Goal: Transaction & Acquisition: Purchase product/service

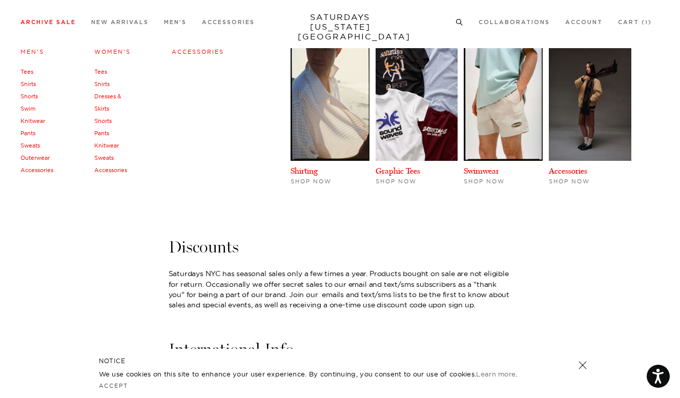
click at [37, 47] on h4 "Men's" at bounding box center [36, 52] width 33 height 14
click at [37, 50] on link "Men's" at bounding box center [32, 51] width 24 height 7
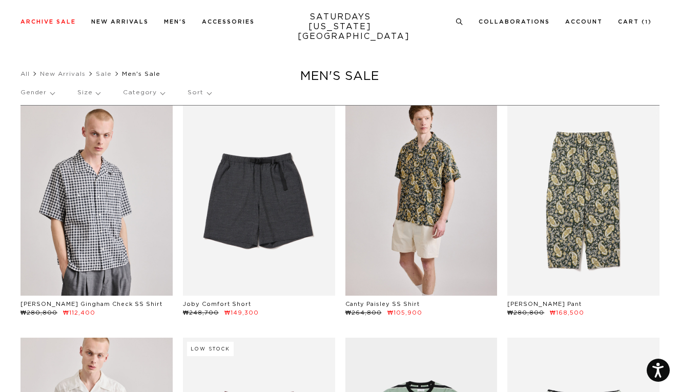
scroll to position [40, 0]
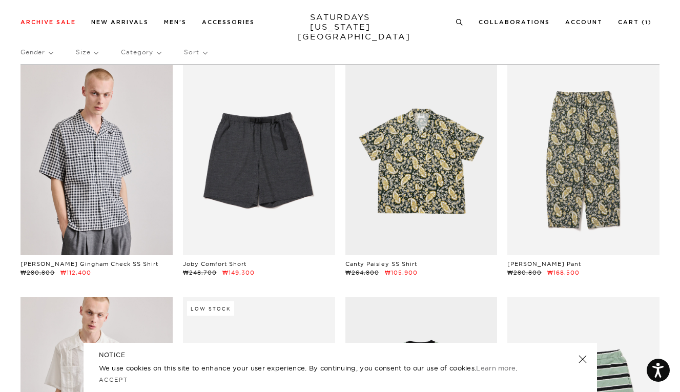
click at [38, 57] on p "Gender" at bounding box center [36, 52] width 32 height 24
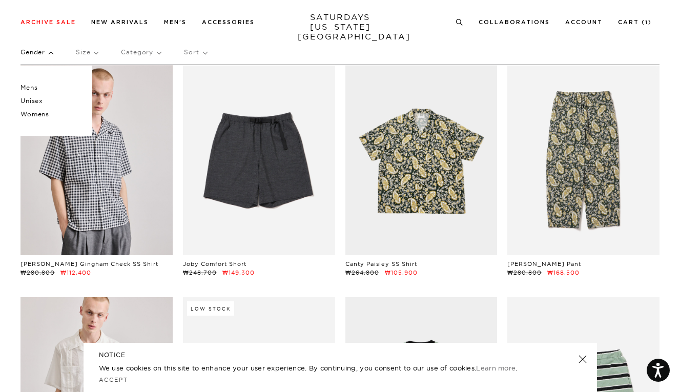
click at [43, 84] on p "Mens" at bounding box center [50, 87] width 61 height 13
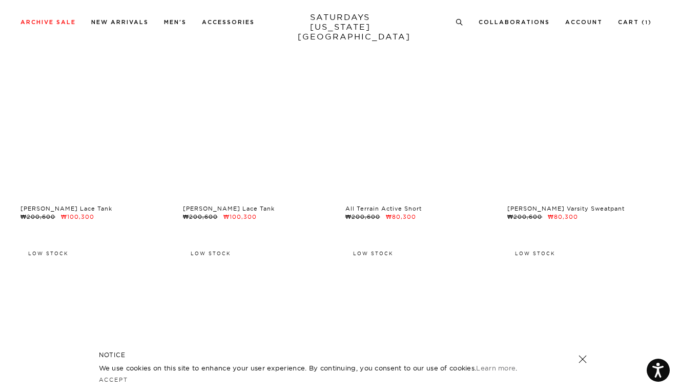
scroll to position [3400, 0]
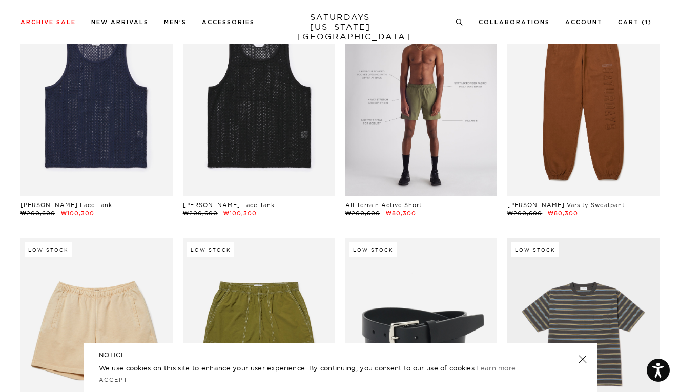
click at [412, 155] on link at bounding box center [421, 101] width 152 height 190
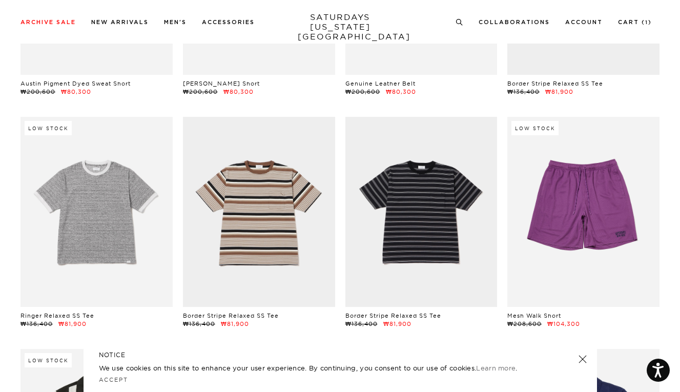
scroll to position [3752, 2]
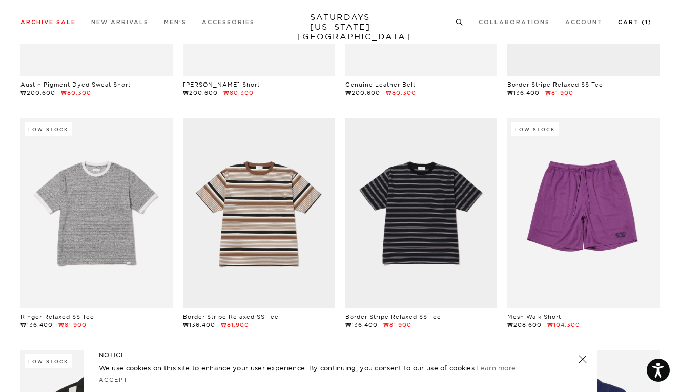
click at [635, 23] on link "Cart ( 1 )" at bounding box center [635, 22] width 34 height 6
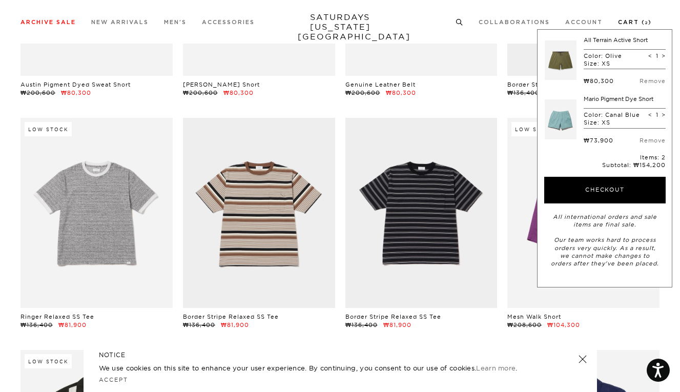
click at [627, 22] on link "Cart ( 2 )" at bounding box center [635, 22] width 34 height 6
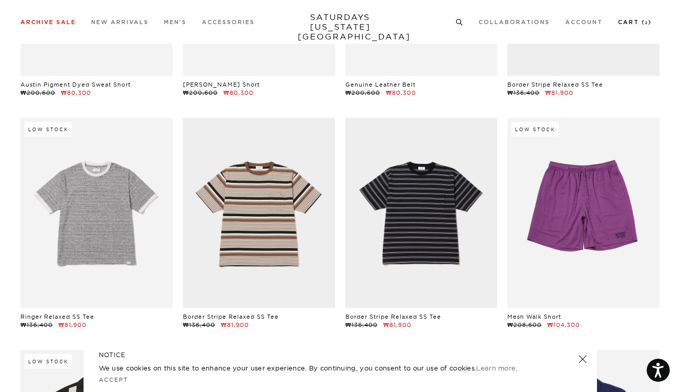
click at [627, 22] on link "Cart ( 2 )" at bounding box center [635, 22] width 34 height 6
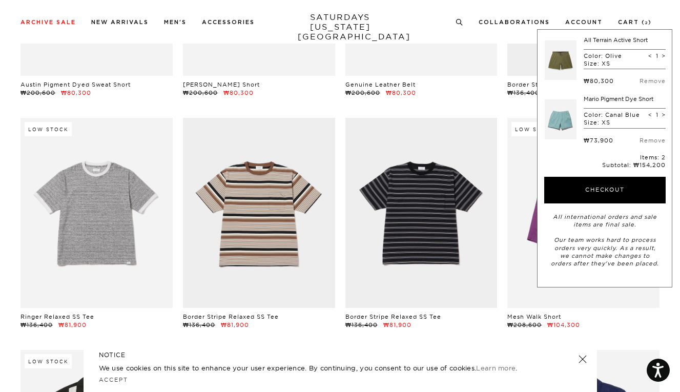
click at [609, 203] on form "All Terrain Active Short Color: Olive Size: XS < 1 > ₩80,300 Remove Mario Pigme…" at bounding box center [604, 152] width 121 height 232
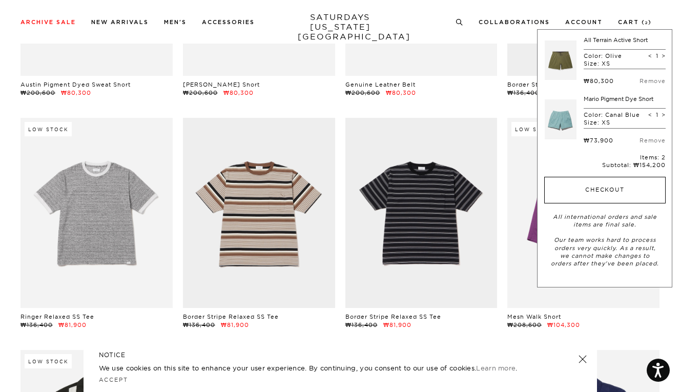
click at [609, 193] on button "Checkout" at bounding box center [604, 190] width 121 height 27
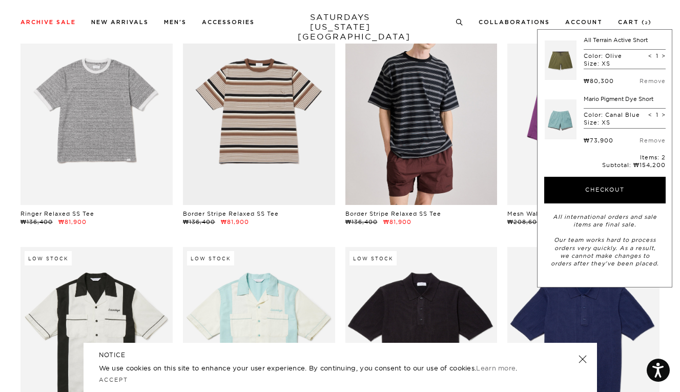
scroll to position [3857, 1]
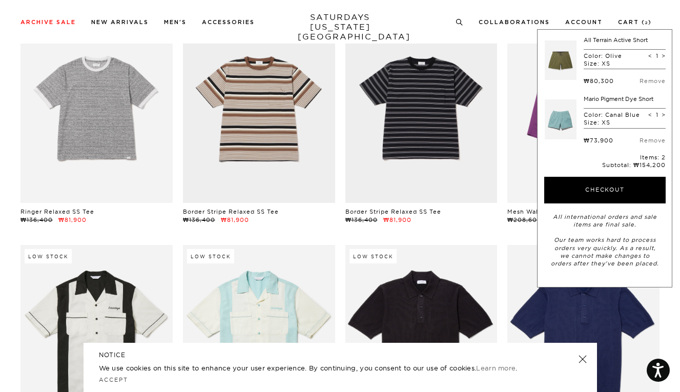
click at [563, 61] on link at bounding box center [560, 60] width 32 height 48
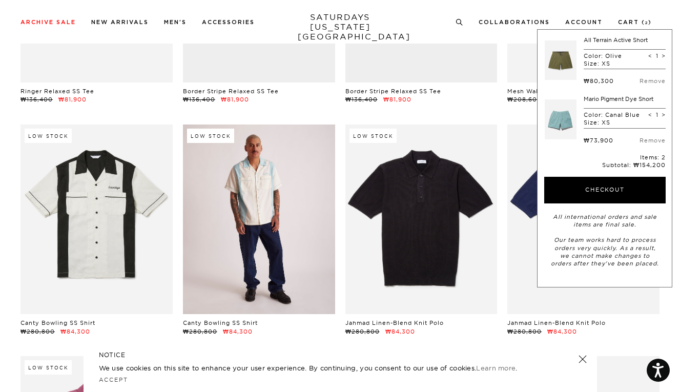
scroll to position [3987, 1]
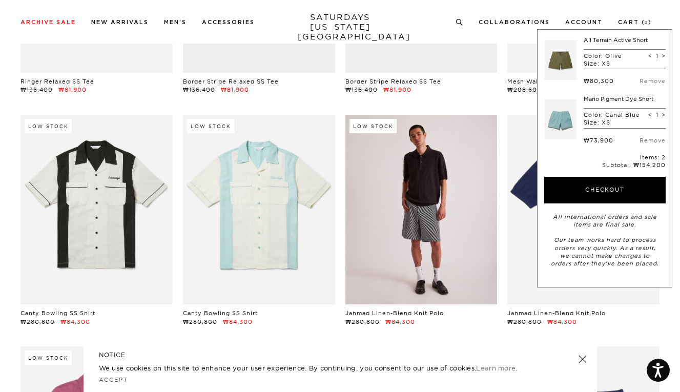
click at [438, 250] on link at bounding box center [421, 210] width 152 height 190
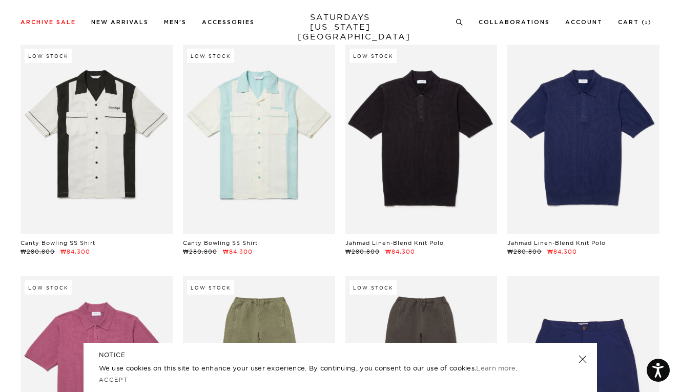
scroll to position [4083, 1]
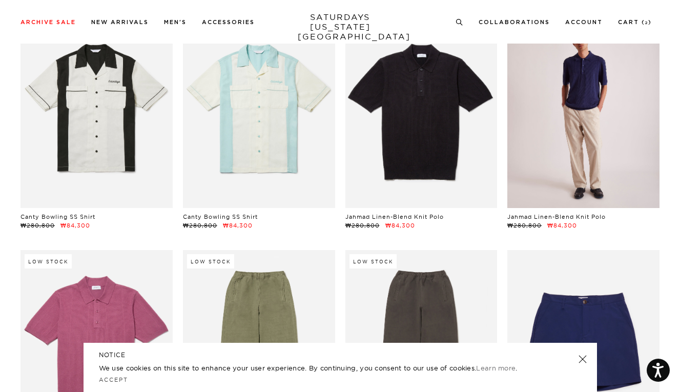
click at [544, 140] on link at bounding box center [583, 113] width 152 height 190
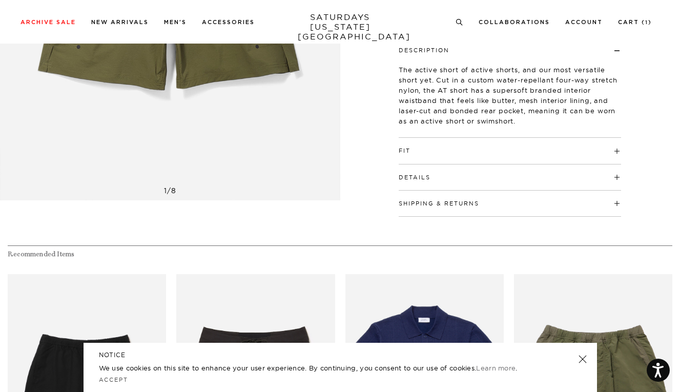
scroll to position [29, 0]
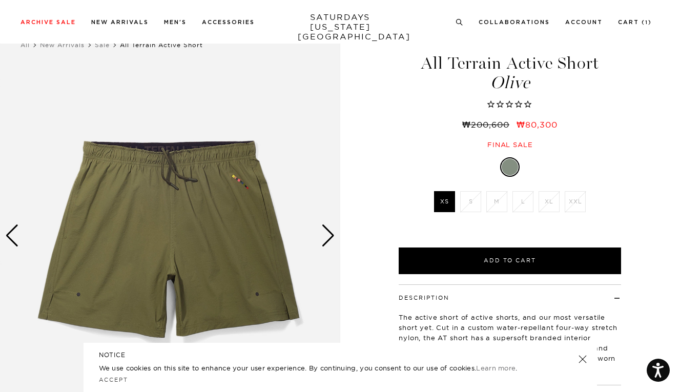
click at [327, 233] on div "Next slide" at bounding box center [328, 235] width 14 height 23
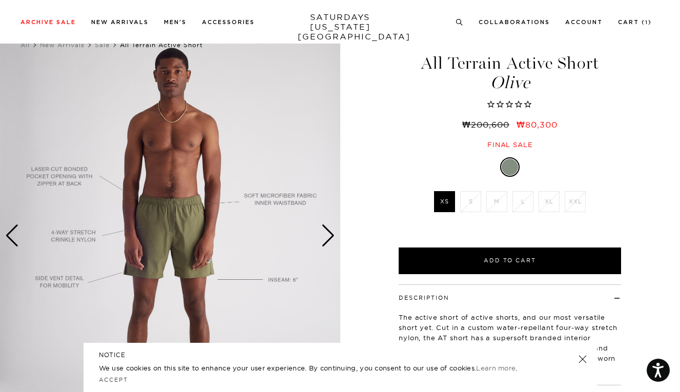
click at [327, 233] on div "Next slide" at bounding box center [328, 235] width 14 height 23
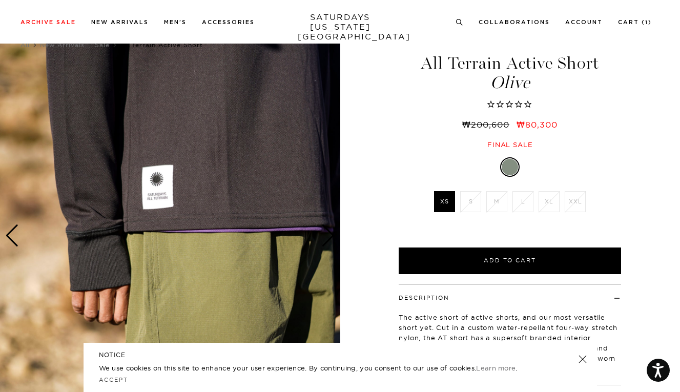
click at [327, 232] on div "Next slide" at bounding box center [328, 235] width 14 height 23
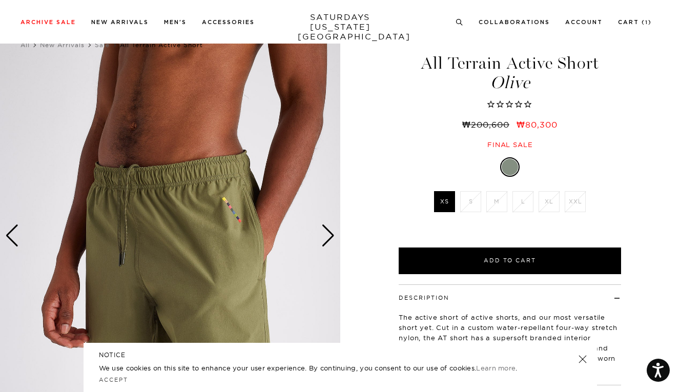
click at [327, 232] on div "Next slide" at bounding box center [328, 235] width 14 height 23
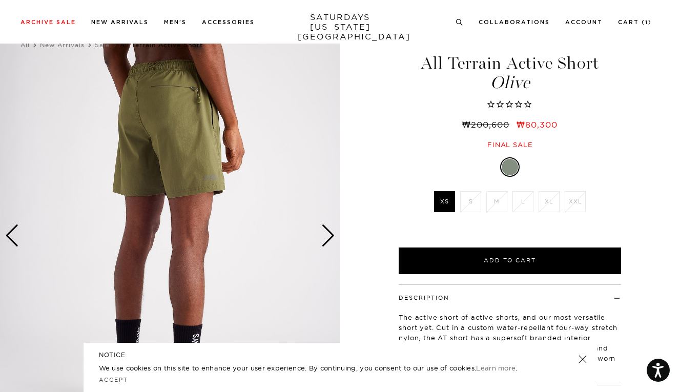
click at [328, 233] on div "Next slide" at bounding box center [328, 235] width 14 height 23
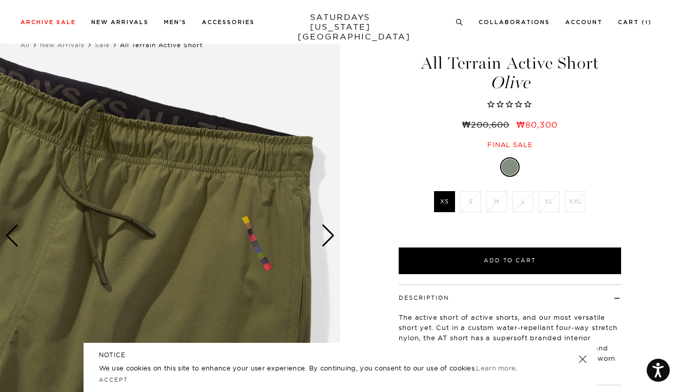
click at [327, 233] on div "Next slide" at bounding box center [328, 235] width 14 height 23
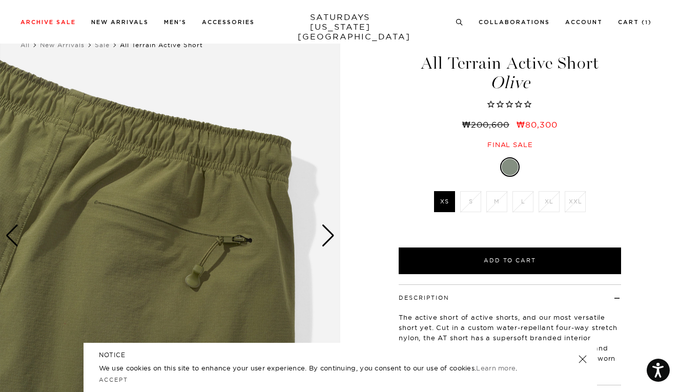
click at [327, 233] on div "Next slide" at bounding box center [328, 235] width 14 height 23
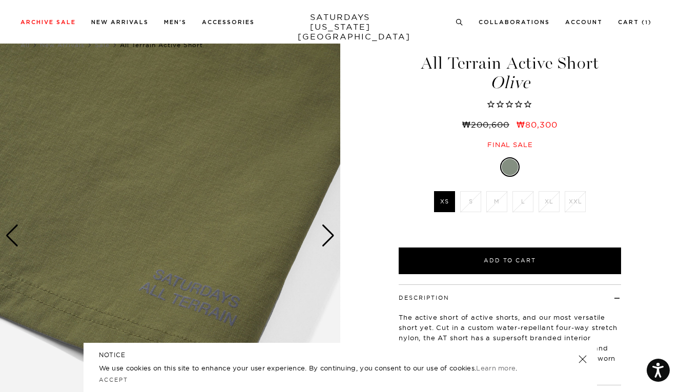
click at [327, 234] on div "Next slide" at bounding box center [328, 235] width 14 height 23
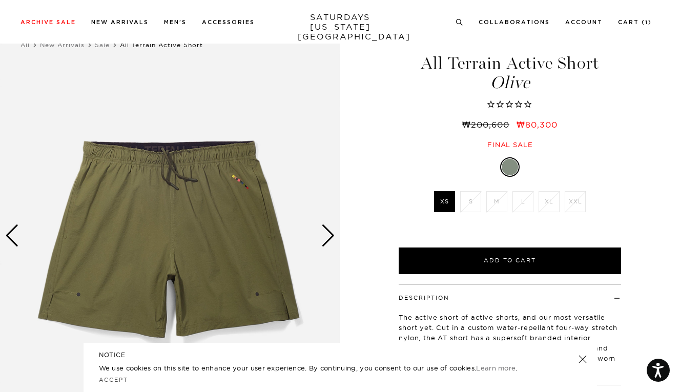
click at [327, 234] on div "Next slide" at bounding box center [328, 235] width 14 height 23
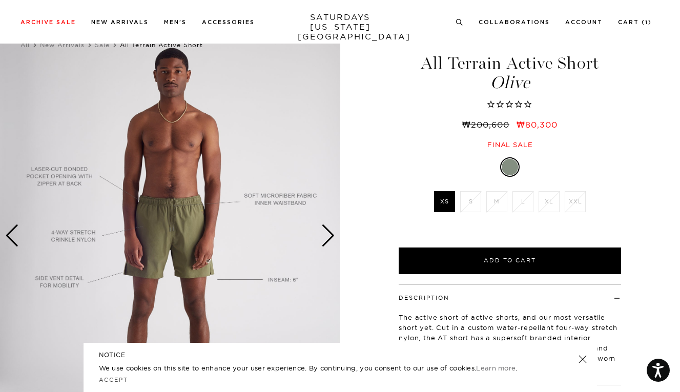
click at [327, 234] on div "Next slide" at bounding box center [328, 235] width 14 height 23
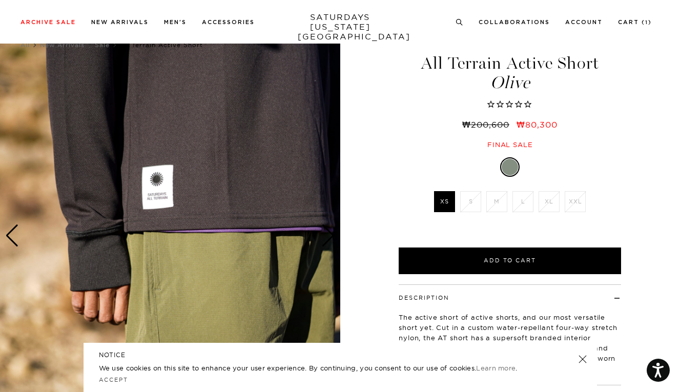
click at [13, 233] on div "Previous slide" at bounding box center [12, 235] width 14 height 23
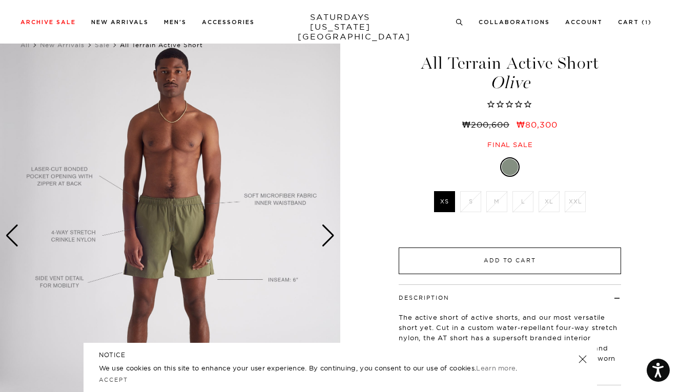
click at [464, 264] on button "Add to Cart" at bounding box center [509, 260] width 222 height 27
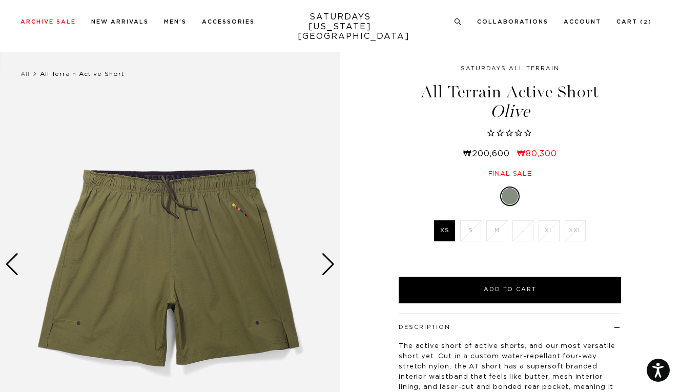
scroll to position [98, 0]
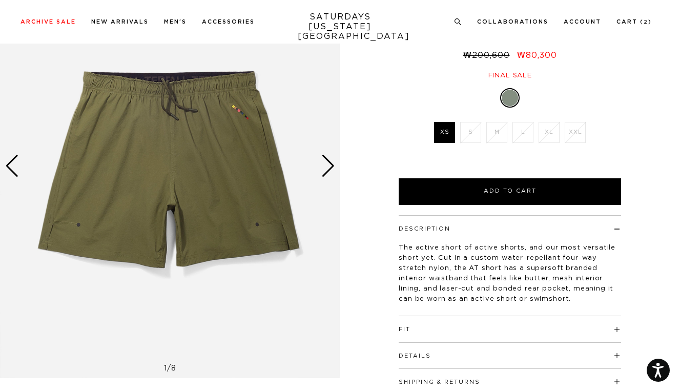
drag, startPoint x: 404, startPoint y: 227, endPoint x: 539, endPoint y: 307, distance: 157.1
click at [539, 307] on div "Description The active short of active shorts, and our most versatile short yet…" at bounding box center [509, 265] width 222 height 101
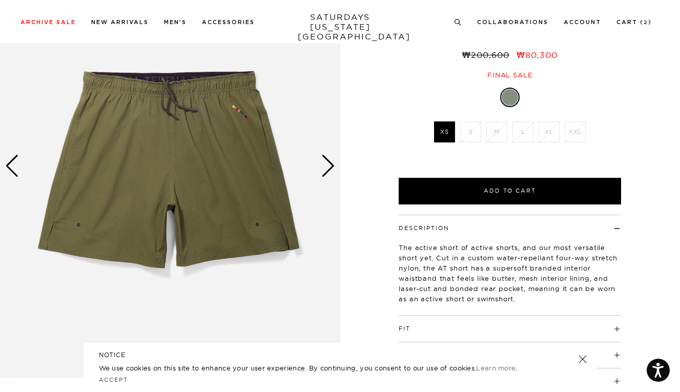
scroll to position [310, 0]
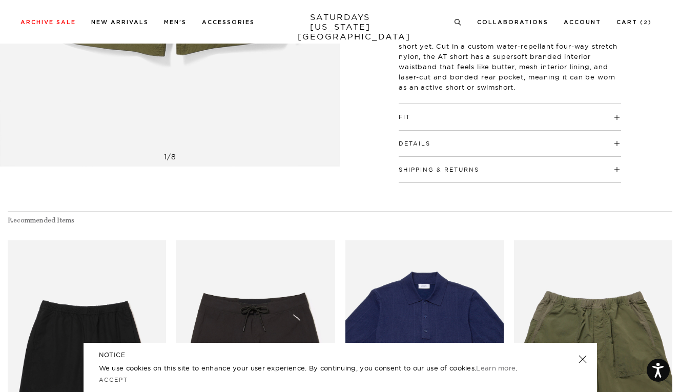
click at [445, 112] on h4 "Fit" at bounding box center [509, 112] width 222 height 17
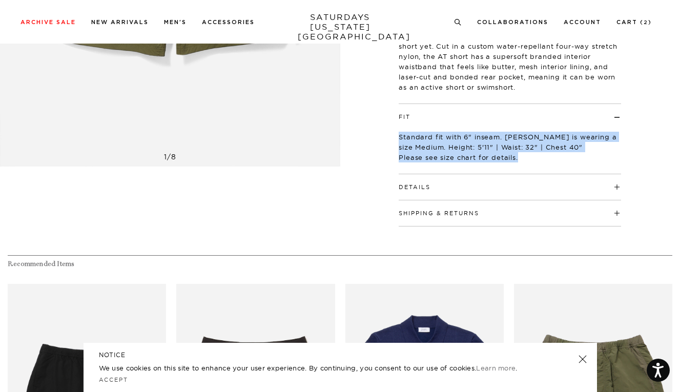
drag, startPoint x: 401, startPoint y: 131, endPoint x: 532, endPoint y: 154, distance: 133.7
click at [532, 154] on p "Standard fit with 6" inseam. Abe is wearing a size Medium. Height: 5'11" | Wais…" at bounding box center [509, 147] width 222 height 31
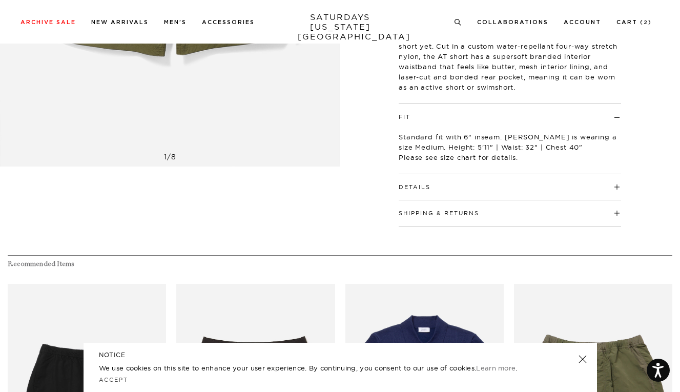
scroll to position [303, 0]
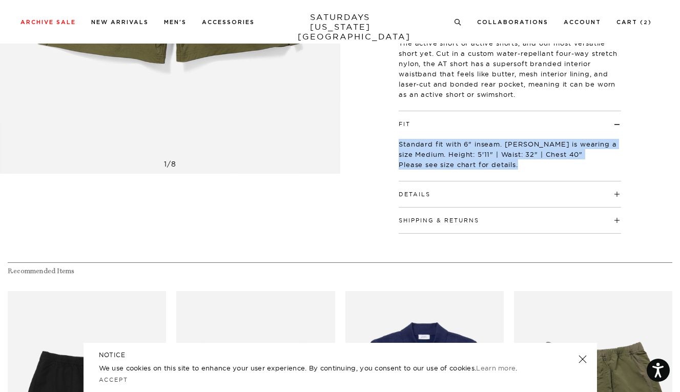
drag, startPoint x: 400, startPoint y: 131, endPoint x: 529, endPoint y: 167, distance: 134.1
click at [529, 167] on div "Standard fit with 6" inseam. Abe is wearing a size Medium. Height: 5'11" | Wais…" at bounding box center [509, 151] width 222 height 44
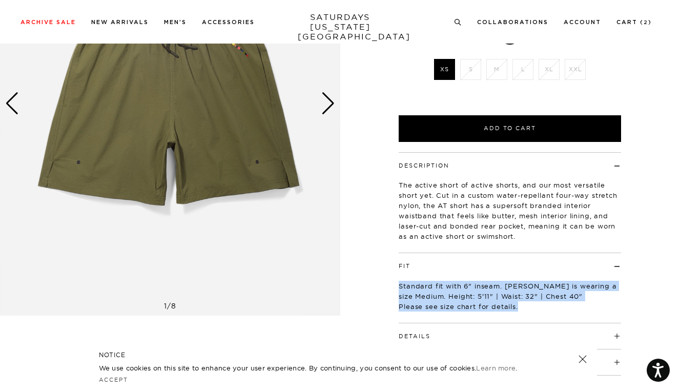
scroll to position [102, 0]
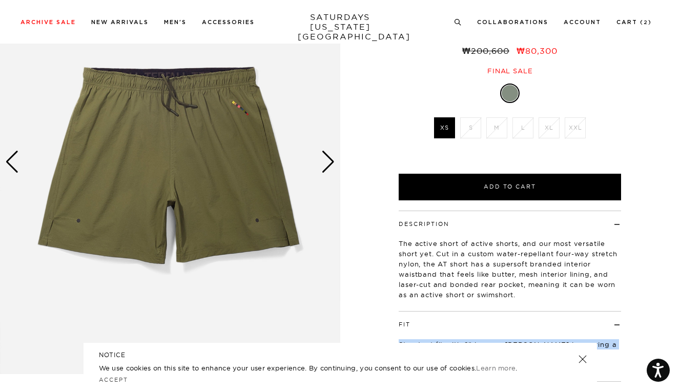
click at [325, 166] on div "Next slide" at bounding box center [328, 162] width 14 height 23
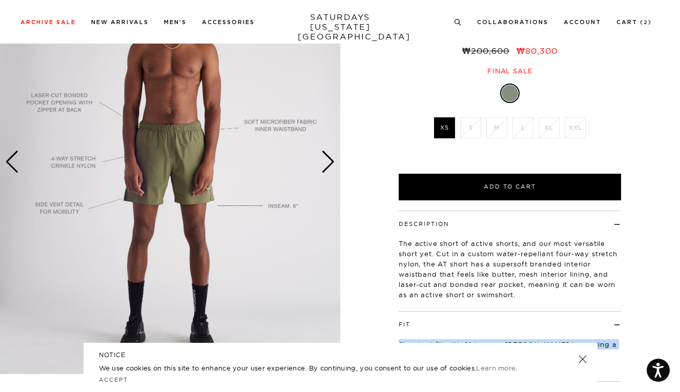
click at [325, 167] on div "Next slide" at bounding box center [328, 162] width 14 height 23
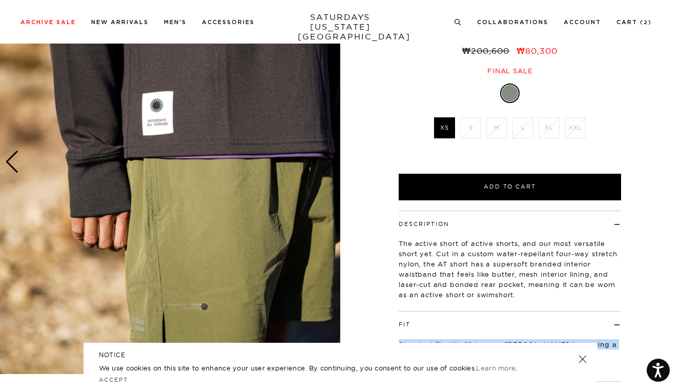
click at [325, 167] on div "Next slide" at bounding box center [328, 162] width 14 height 23
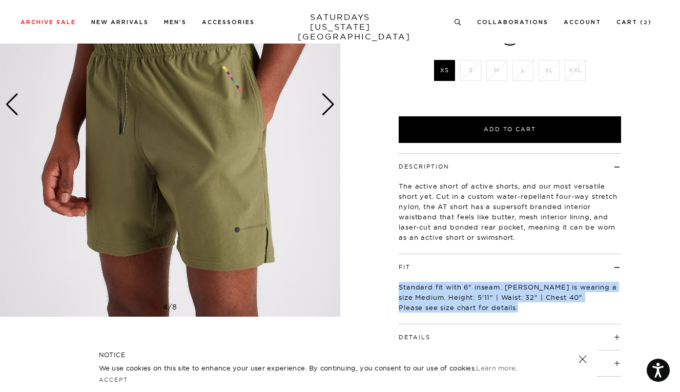
scroll to position [156, 0]
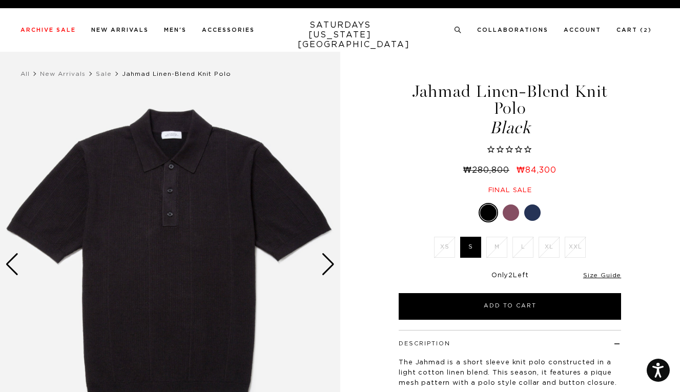
click at [329, 267] on div "Next slide" at bounding box center [328, 264] width 14 height 23
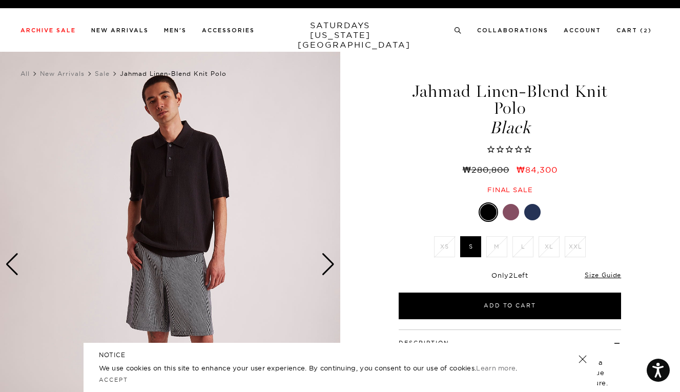
click at [329, 267] on div "Next slide" at bounding box center [328, 264] width 14 height 23
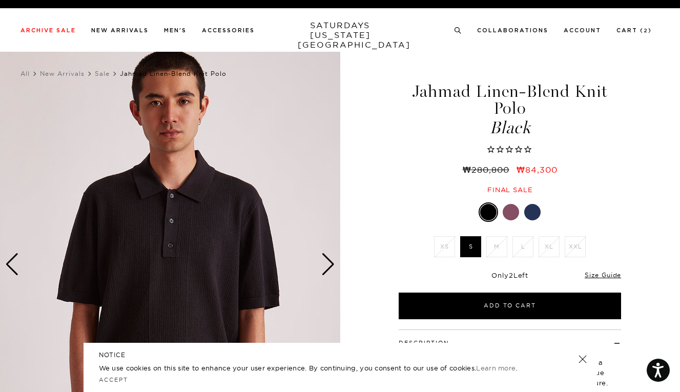
click at [329, 267] on div "Next slide" at bounding box center [328, 264] width 14 height 23
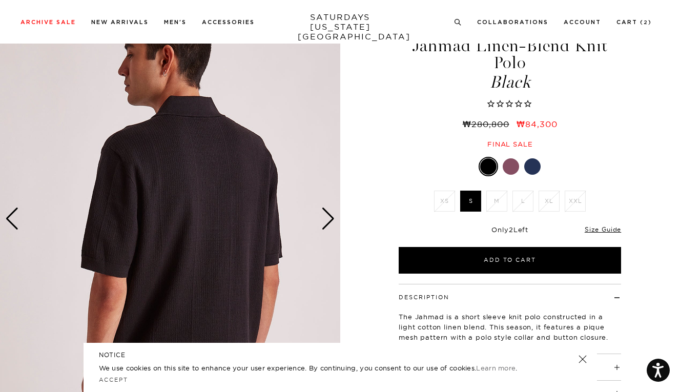
scroll to position [51, 0]
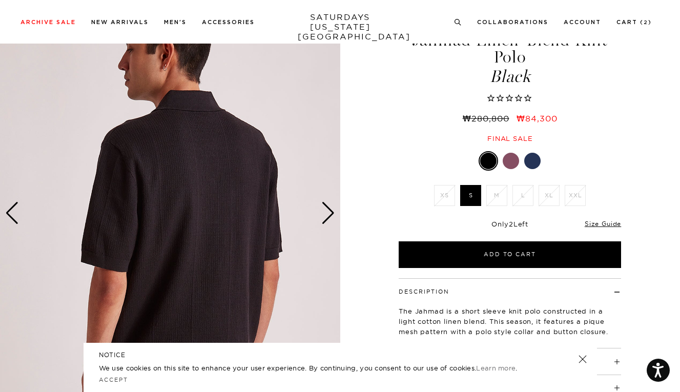
click at [330, 221] on div "Next slide" at bounding box center [328, 213] width 14 height 23
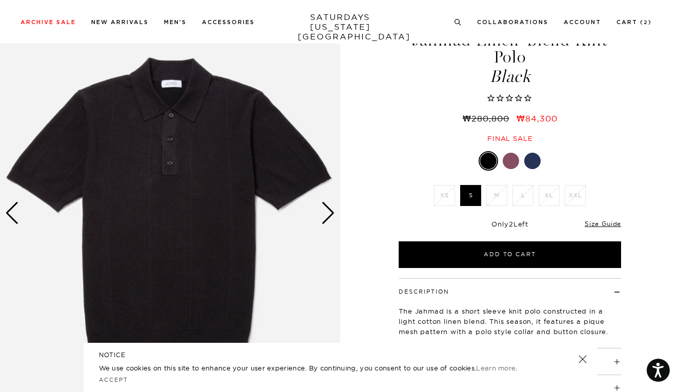
click at [330, 221] on div "Next slide" at bounding box center [328, 213] width 14 height 23
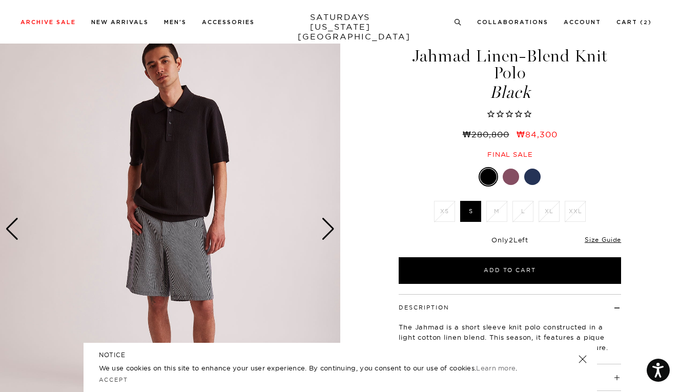
scroll to position [190, 0]
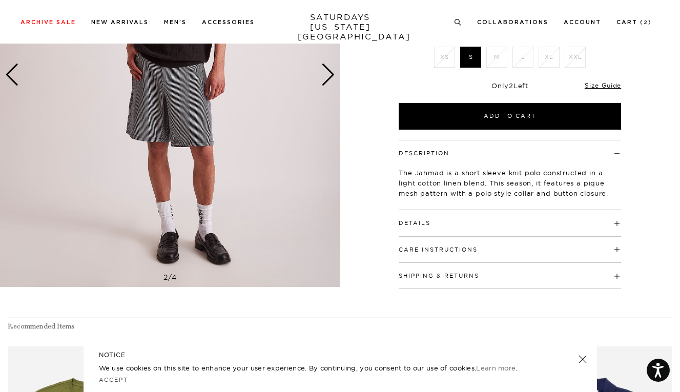
click at [418, 229] on div "Details 52% Cotton / 47% Linen / 1% LPL Convertible collar 3 button closure on …" at bounding box center [509, 223] width 222 height 26
click at [418, 223] on button "Details" at bounding box center [414, 223] width 32 height 6
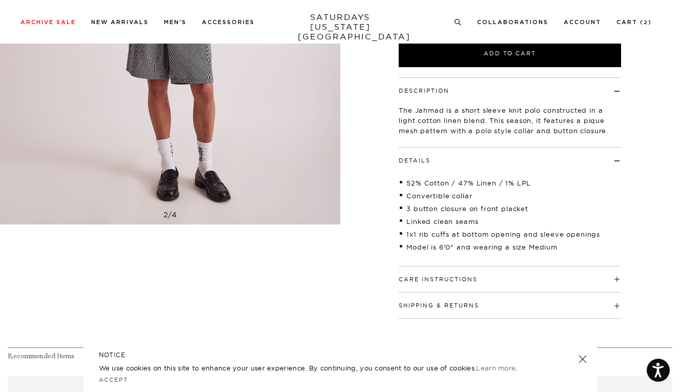
scroll to position [259, 0]
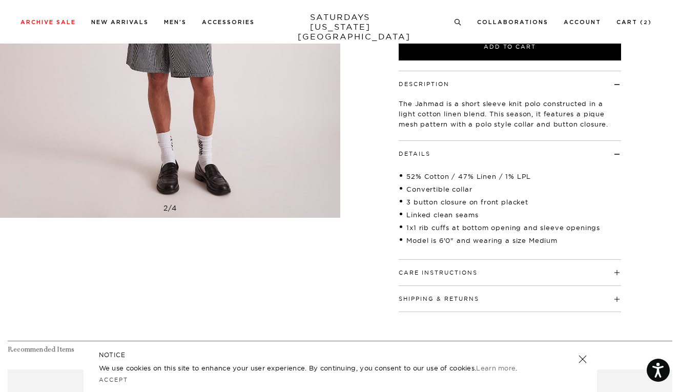
click at [437, 270] on button "Care Instructions" at bounding box center [437, 273] width 79 height 6
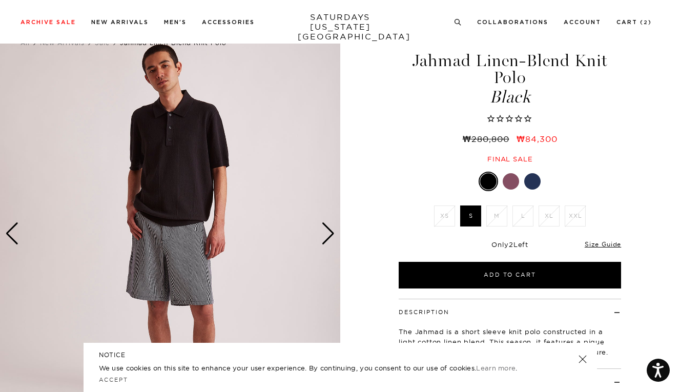
scroll to position [31, 1]
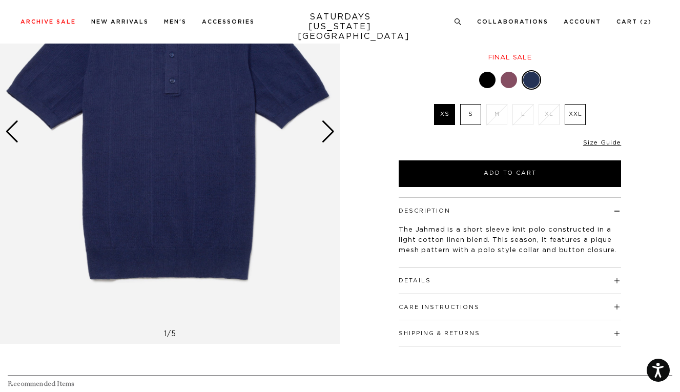
scroll to position [147, 0]
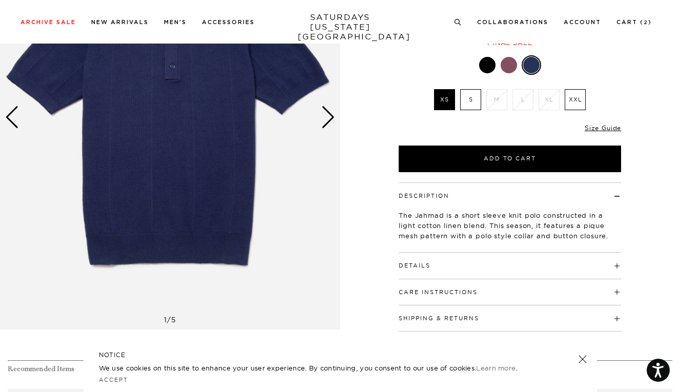
drag, startPoint x: 396, startPoint y: 198, endPoint x: 458, endPoint y: 204, distance: 62.8
click at [458, 204] on div "Description The Jahmad is a short sleeve knit polo constructed in a light cotto…" at bounding box center [510, 256] width 256 height 149
click at [508, 69] on div at bounding box center [508, 65] width 16 height 16
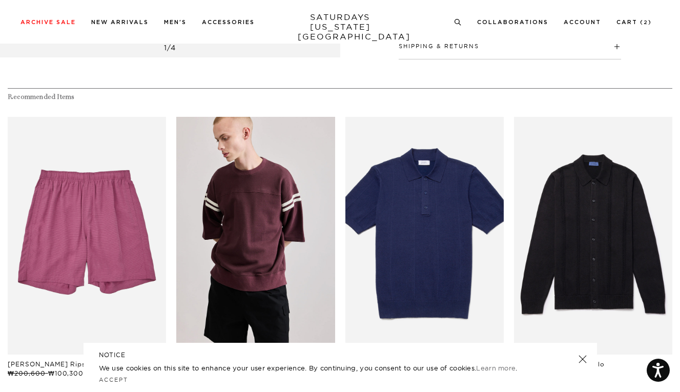
scroll to position [511, 1]
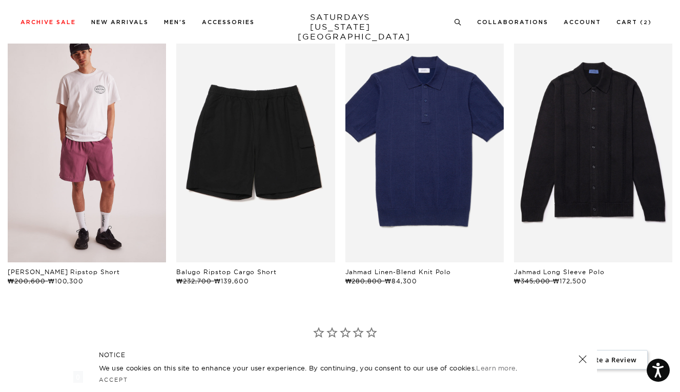
click at [77, 220] on link "files/MS2421CS01-VIOLET-QUARTZ_02_1.jpg" at bounding box center [87, 144] width 158 height 238
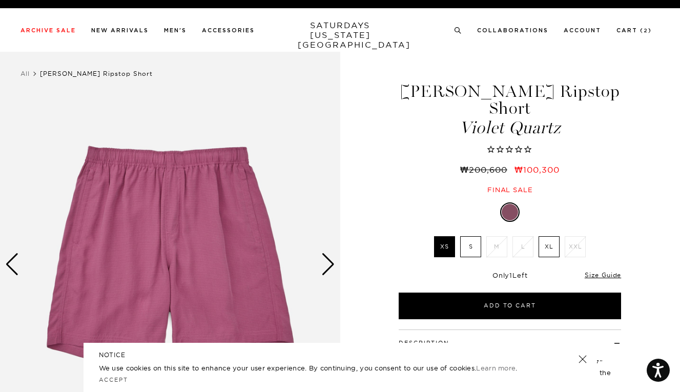
click at [327, 262] on div "Next slide" at bounding box center [328, 264] width 14 height 23
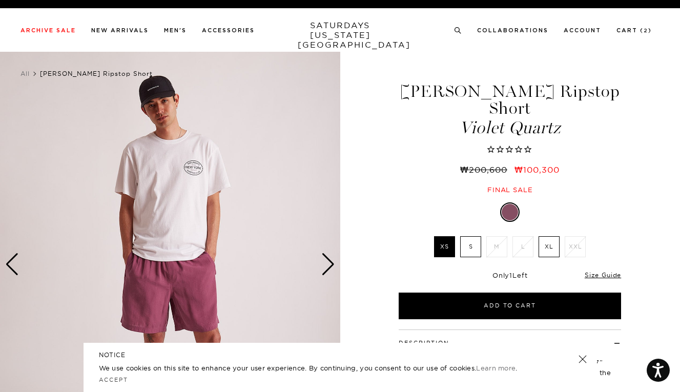
click at [327, 262] on div "Next slide" at bounding box center [328, 264] width 14 height 23
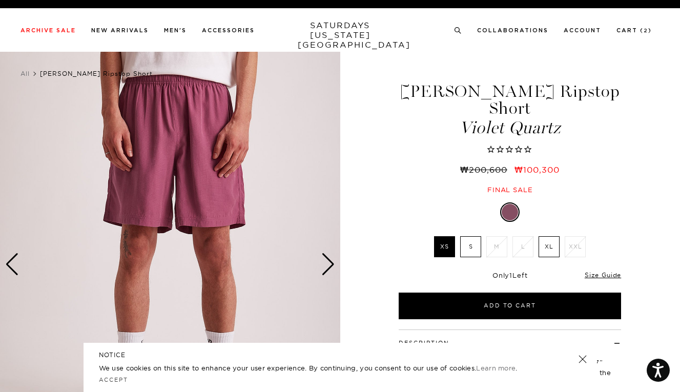
click at [327, 262] on div "Next slide" at bounding box center [328, 264] width 14 height 23
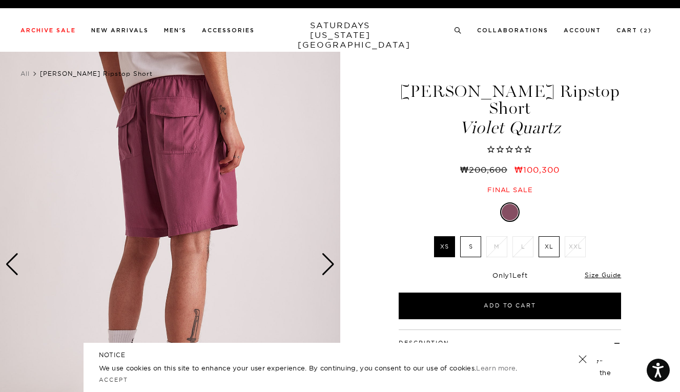
click at [327, 262] on div "Next slide" at bounding box center [328, 264] width 14 height 23
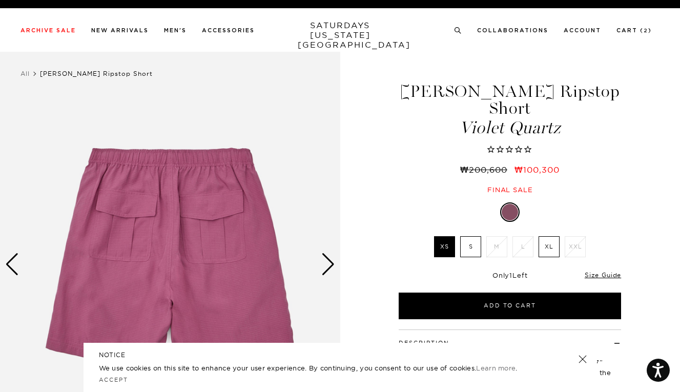
click at [327, 262] on div "Next slide" at bounding box center [328, 264] width 14 height 23
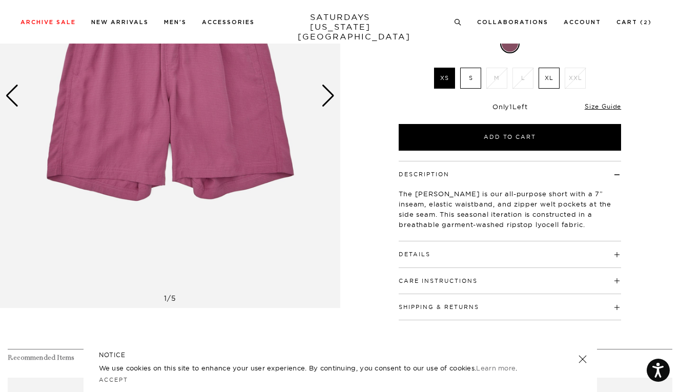
scroll to position [131, 0]
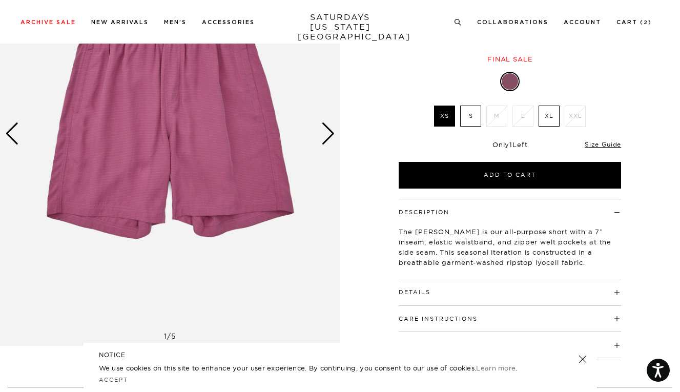
click at [323, 141] on div "Next slide" at bounding box center [328, 133] width 14 height 23
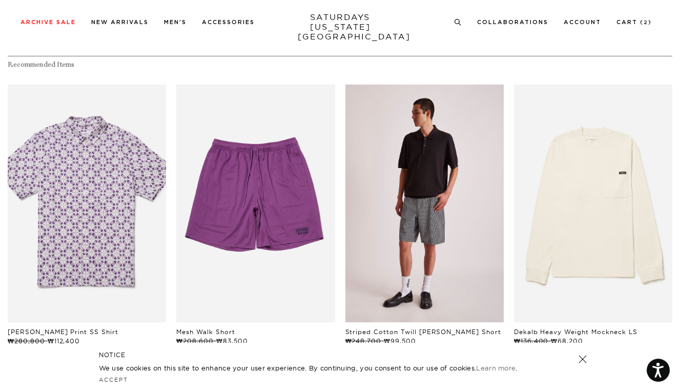
scroll to position [463, 0]
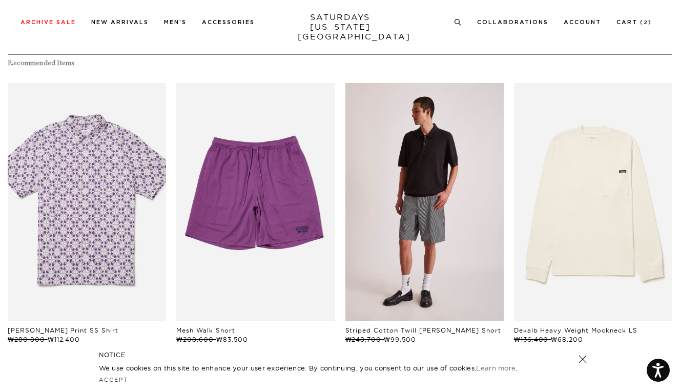
click at [389, 230] on link "files/M22421CS03-OCEAN_06.jpg" at bounding box center [424, 202] width 158 height 238
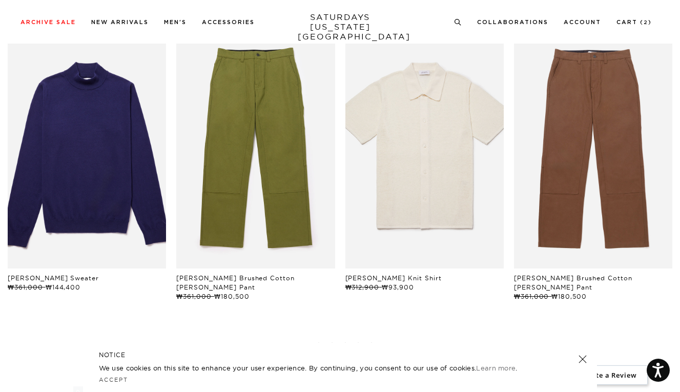
scroll to position [512, 1]
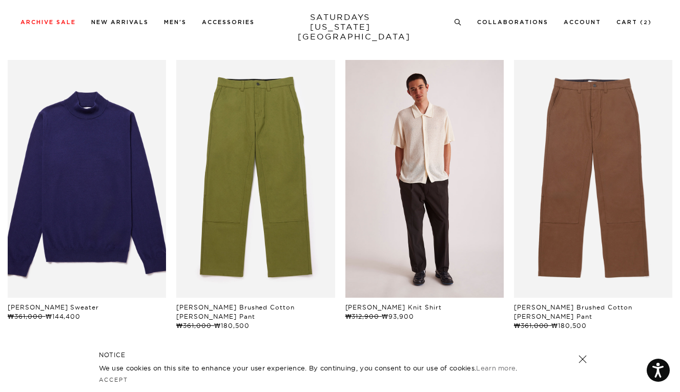
click at [448, 167] on link "files/M22420SS08-ANTIQUE-WHITE_02.jpg" at bounding box center [424, 179] width 158 height 238
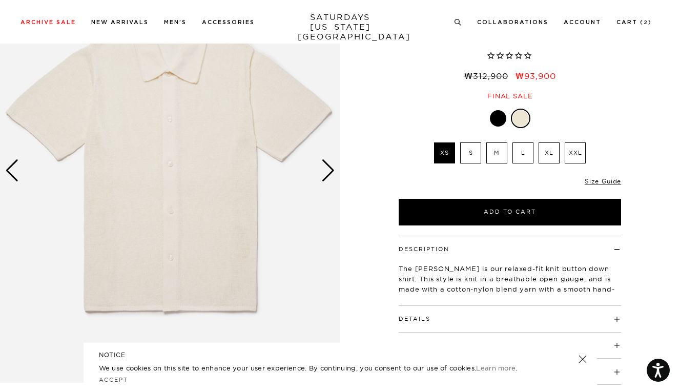
scroll to position [93, 0]
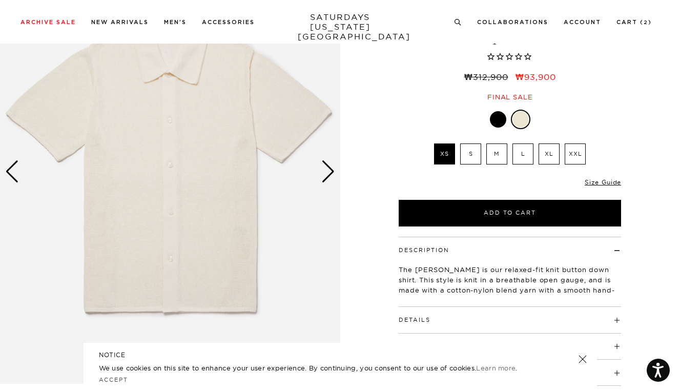
click at [334, 171] on div "Next slide" at bounding box center [328, 171] width 14 height 23
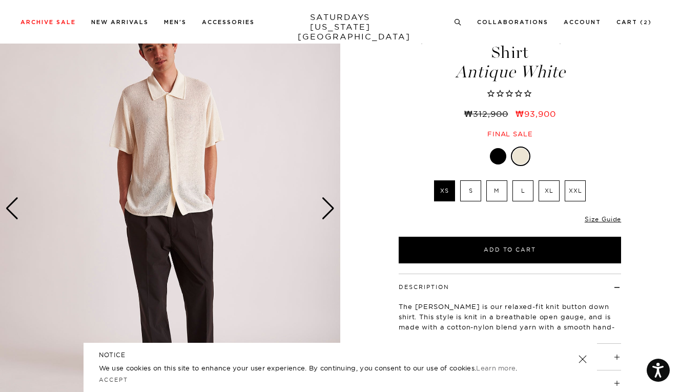
scroll to position [51, 1]
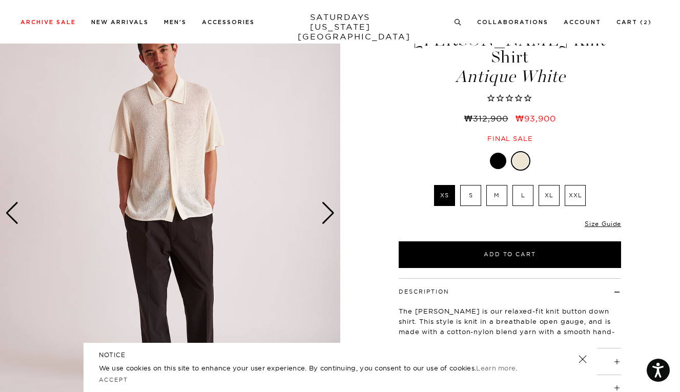
click at [327, 223] on div "Next slide" at bounding box center [328, 213] width 14 height 23
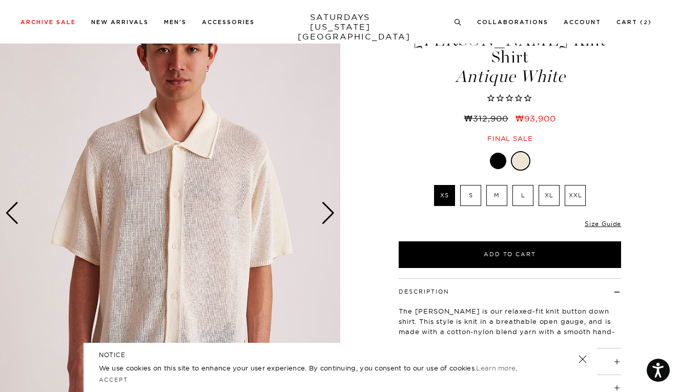
click at [327, 223] on div "Next slide" at bounding box center [328, 213] width 14 height 23
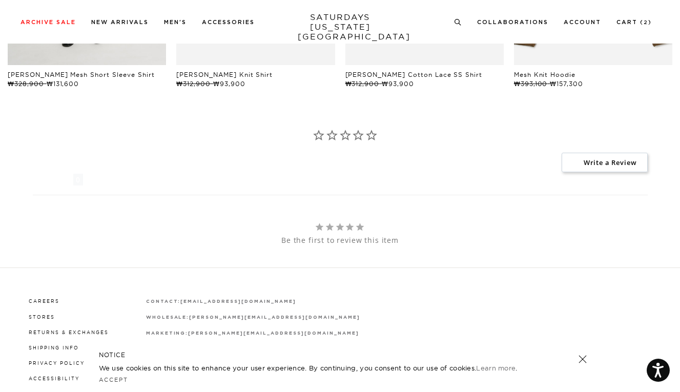
scroll to position [667, 1]
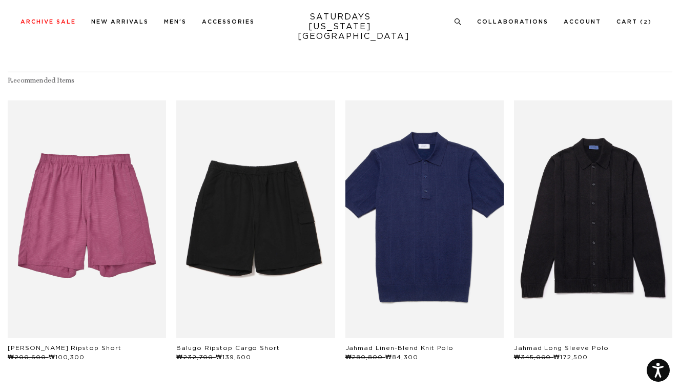
scroll to position [470, 2]
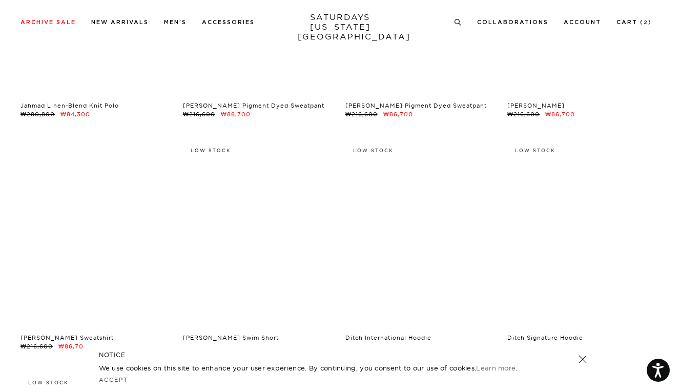
scroll to position [4491, 0]
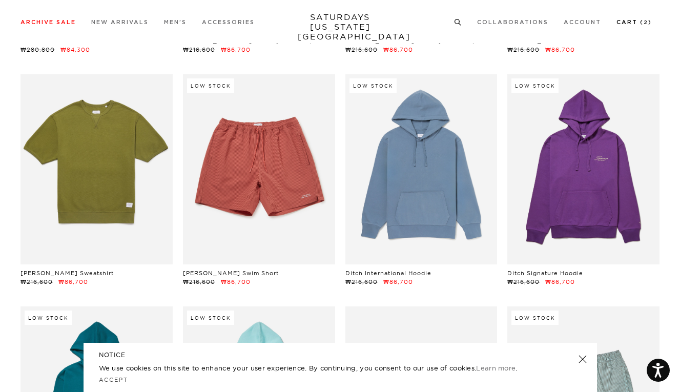
click at [631, 21] on link "Cart ( 2 )" at bounding box center [633, 22] width 35 height 6
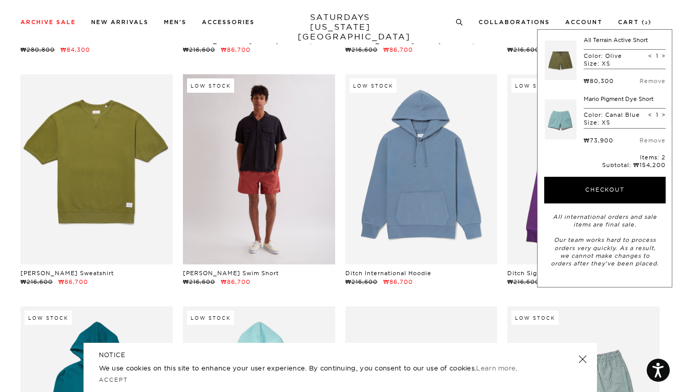
click at [276, 211] on link at bounding box center [259, 169] width 152 height 190
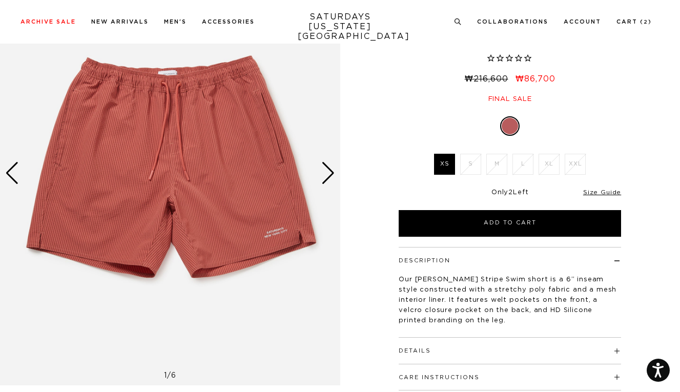
scroll to position [92, 0]
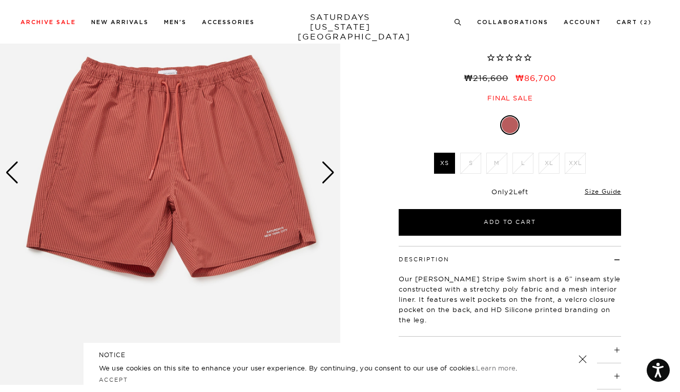
click at [324, 174] on div "Next slide" at bounding box center [328, 172] width 14 height 23
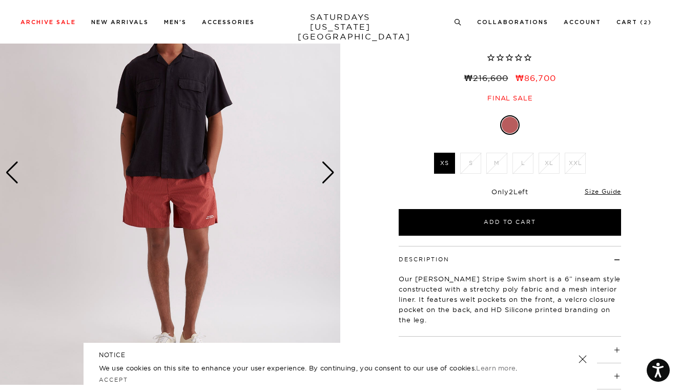
click at [328, 174] on div "Next slide" at bounding box center [328, 172] width 14 height 23
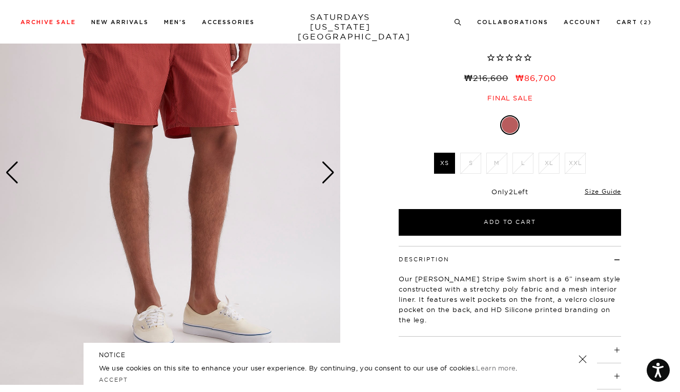
click at [328, 174] on div "Next slide" at bounding box center [328, 172] width 14 height 23
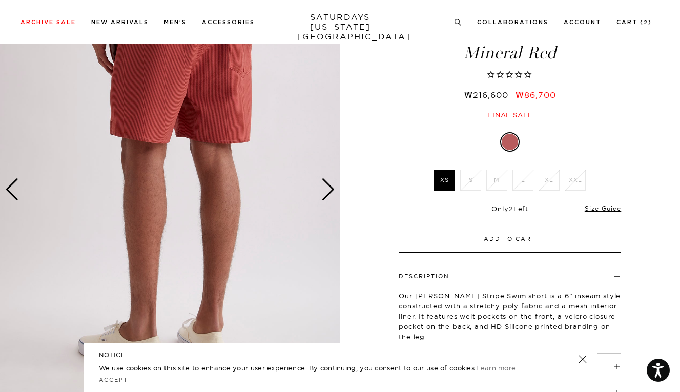
scroll to position [162, 0]
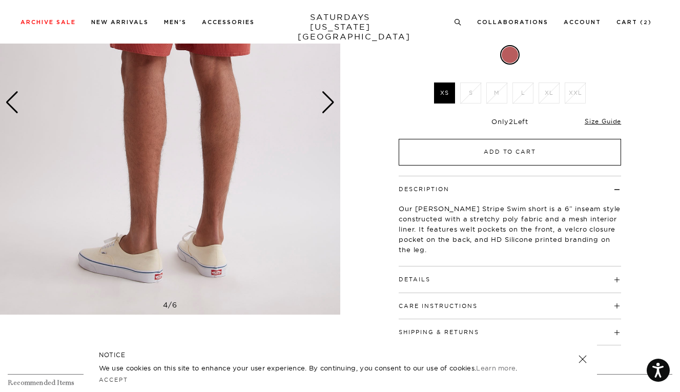
click at [430, 154] on button "Add to Cart" at bounding box center [509, 152] width 222 height 27
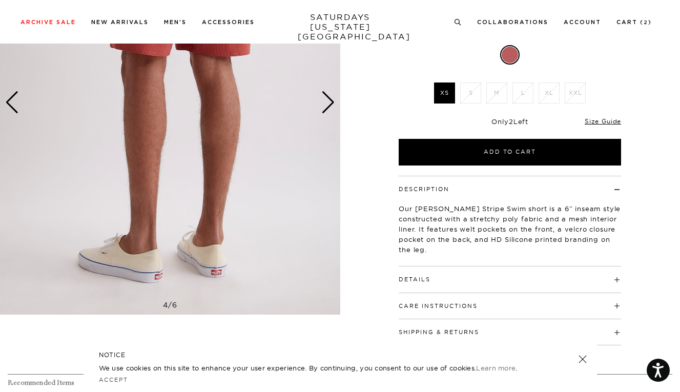
click at [440, 272] on h4 "Details" at bounding box center [509, 274] width 222 height 17
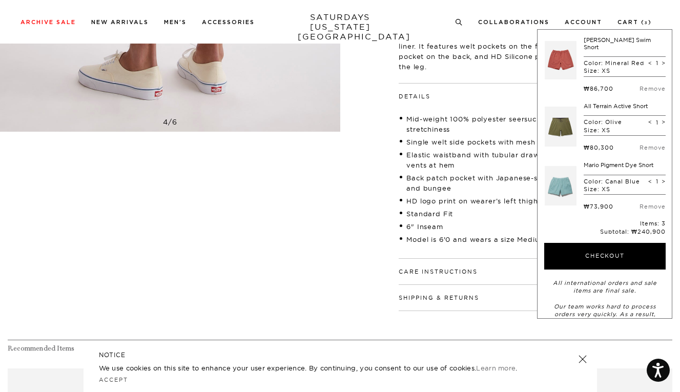
click at [449, 222] on li "6" Inseam" at bounding box center [509, 226] width 222 height 10
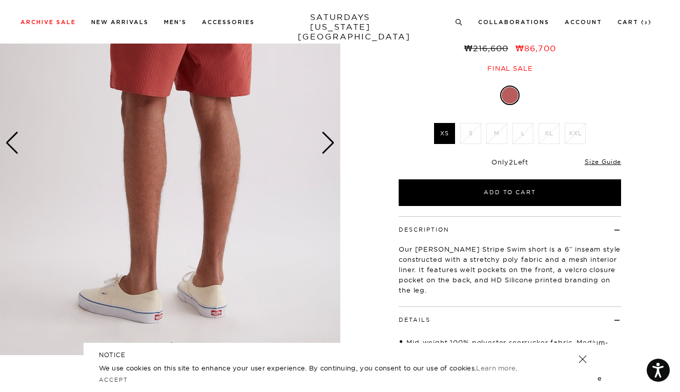
scroll to position [13, 0]
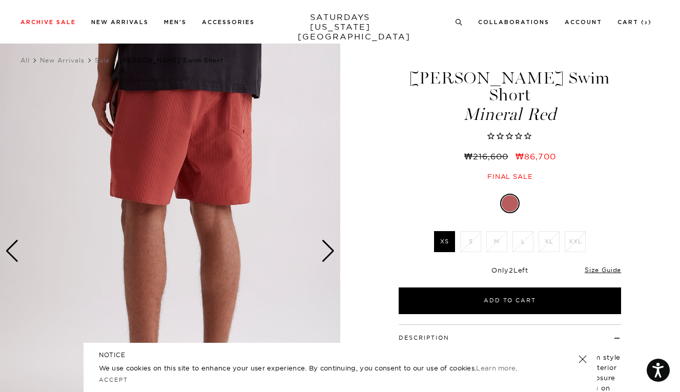
click at [327, 250] on div "Next slide" at bounding box center [328, 251] width 14 height 23
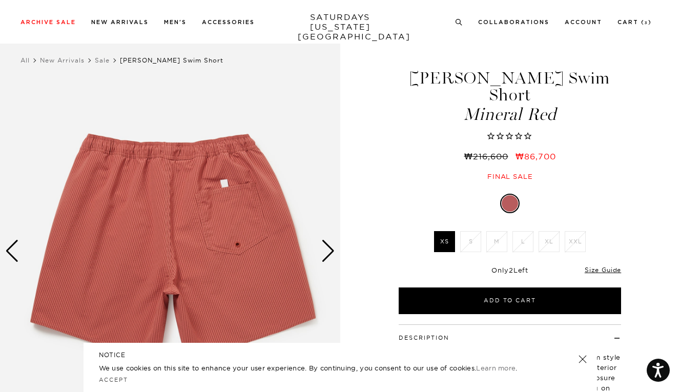
click at [327, 250] on div "Next slide" at bounding box center [328, 251] width 14 height 23
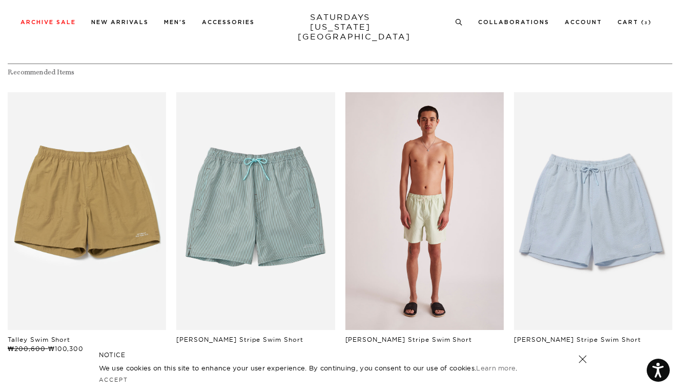
scroll to position [703, 0]
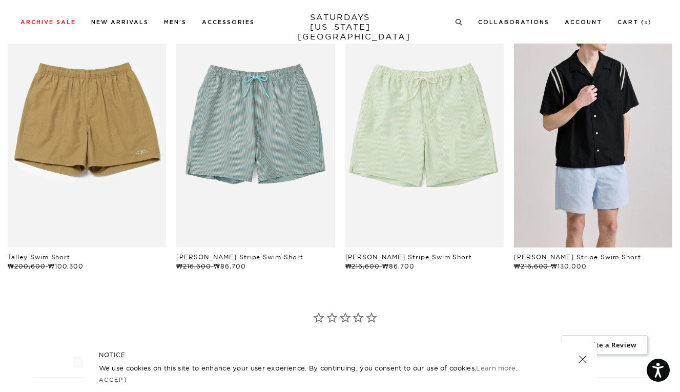
click at [552, 221] on link "files/250308_saturdaysnyc7242.jpg" at bounding box center [593, 129] width 158 height 238
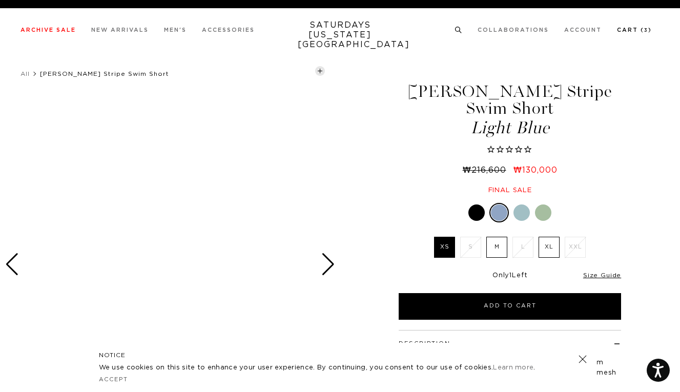
click at [634, 30] on link "Cart ( 3 )" at bounding box center [634, 30] width 35 height 6
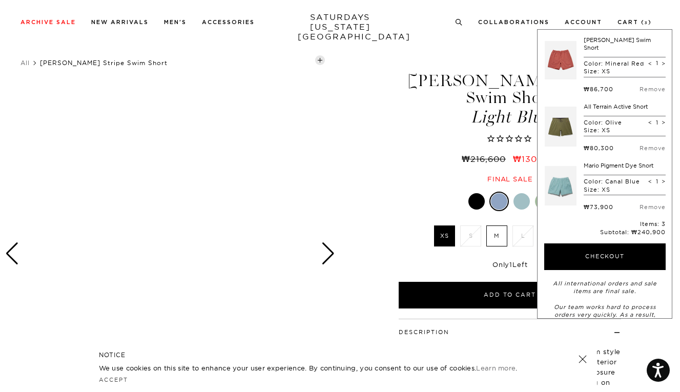
scroll to position [5, 1]
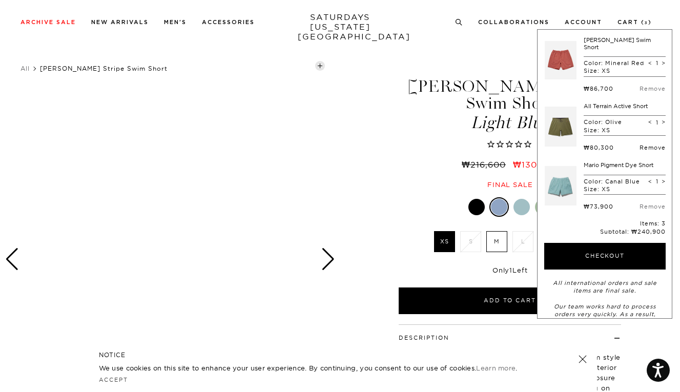
click at [642, 151] on link "Remove" at bounding box center [652, 147] width 26 height 7
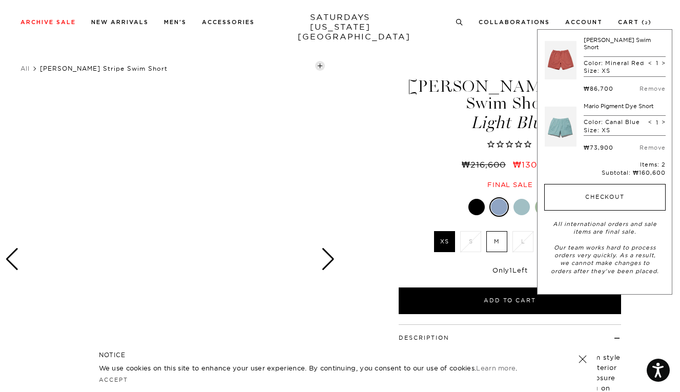
click at [593, 199] on button "Checkout" at bounding box center [604, 197] width 121 height 27
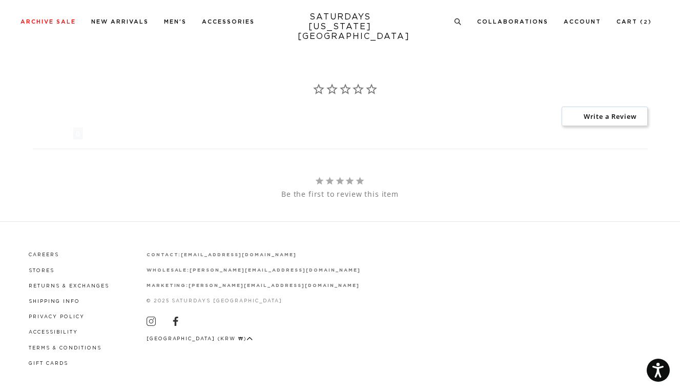
scroll to position [782, 0]
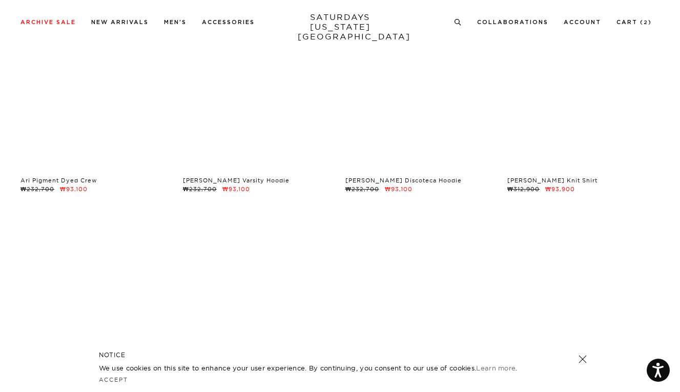
scroll to position [5427, 0]
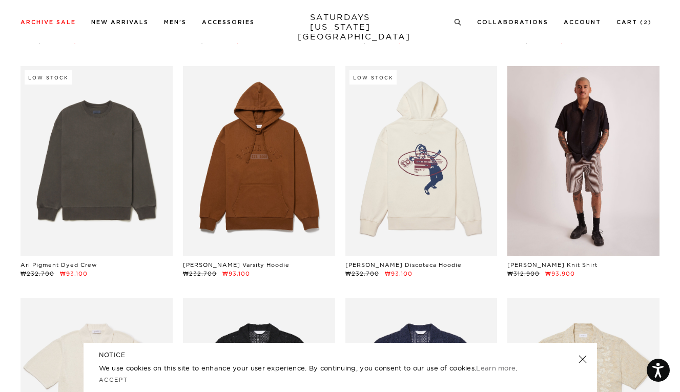
click at [543, 220] on link at bounding box center [583, 161] width 152 height 190
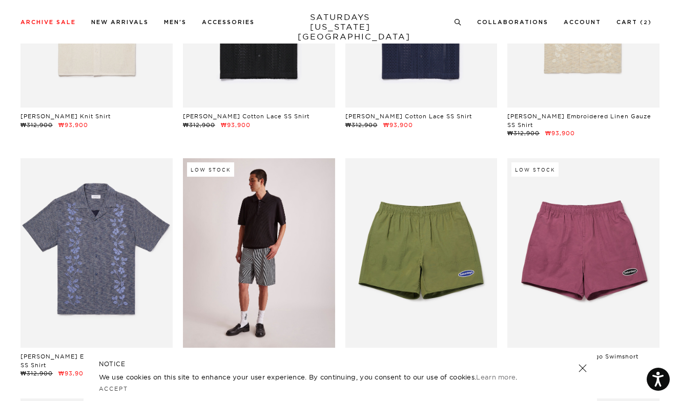
scroll to position [5861, 0]
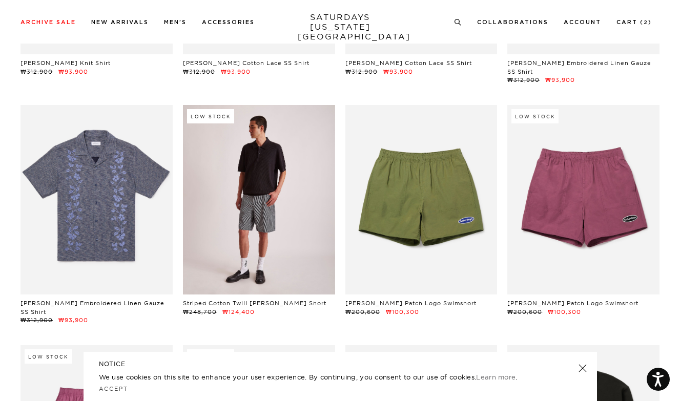
click at [246, 242] on link at bounding box center [259, 200] width 152 height 190
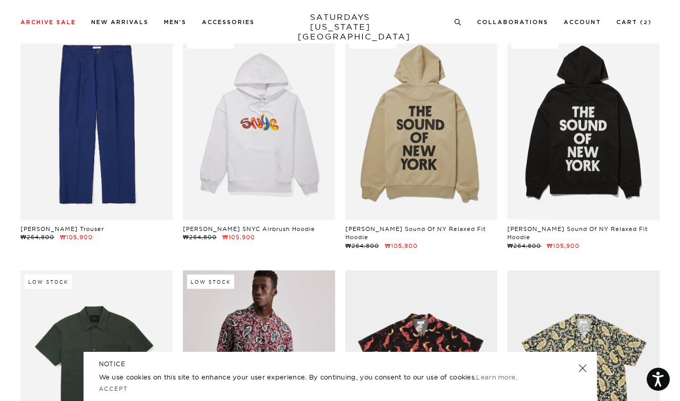
scroll to position [6867, 0]
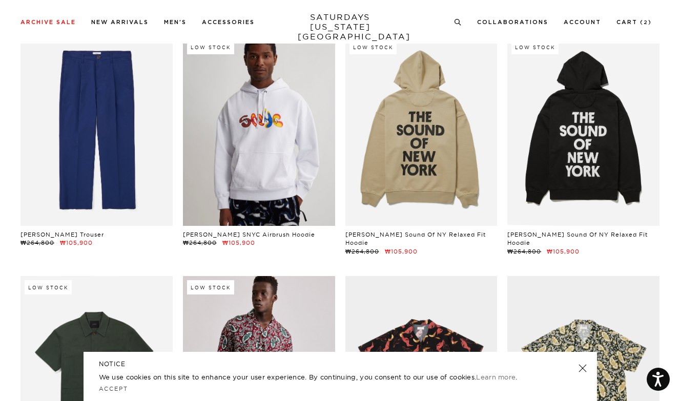
click at [248, 164] on link at bounding box center [259, 131] width 152 height 190
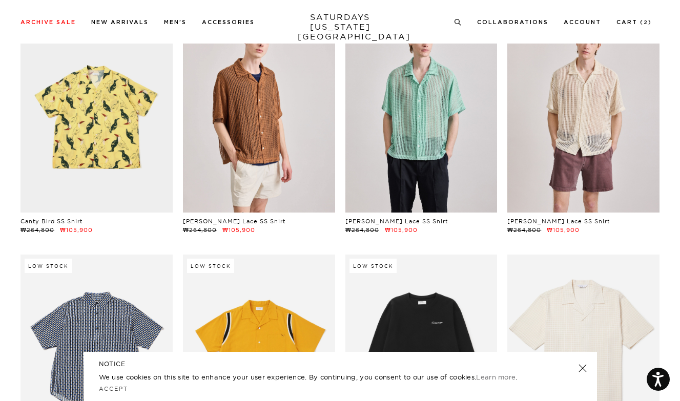
scroll to position [7233, 0]
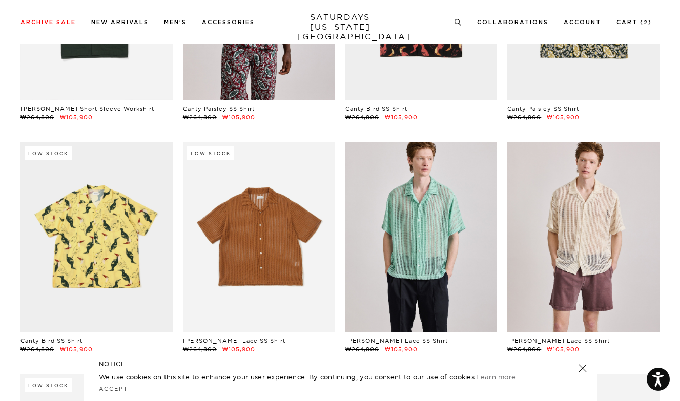
click at [259, 201] on link at bounding box center [259, 237] width 152 height 190
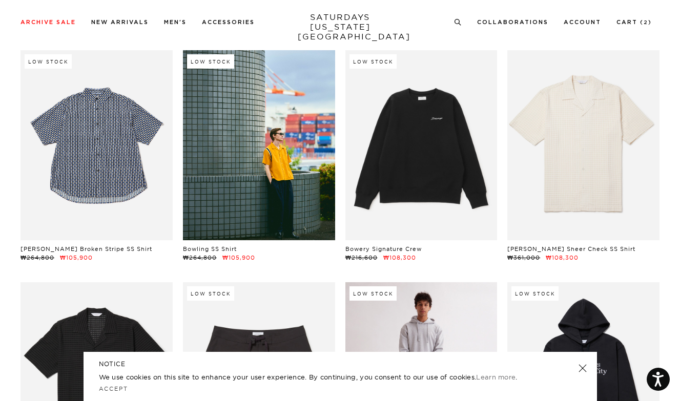
scroll to position [7483, 0]
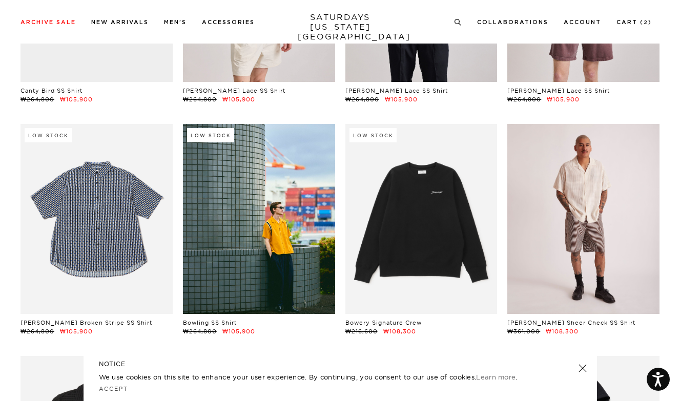
click at [542, 217] on link at bounding box center [583, 219] width 152 height 190
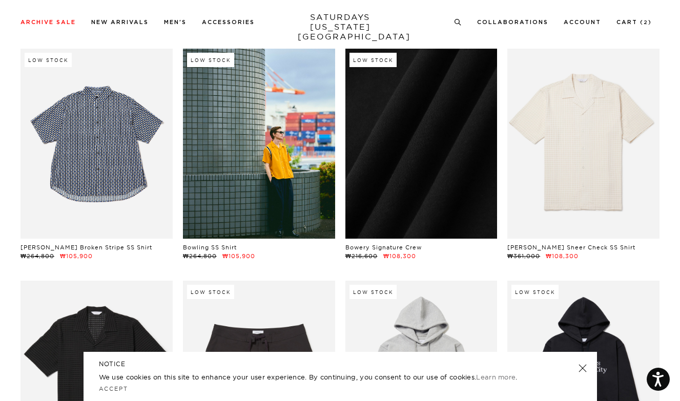
scroll to position [7618, 0]
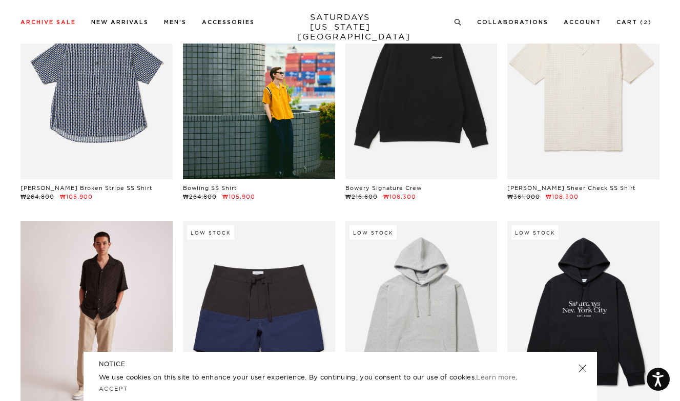
click at [101, 277] on link at bounding box center [96, 316] width 152 height 190
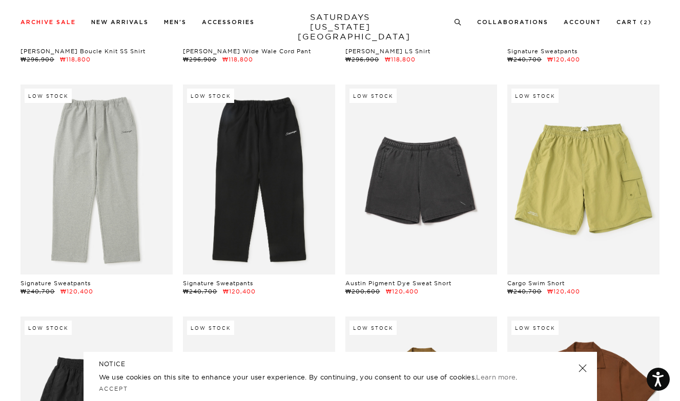
scroll to position [9974, 0]
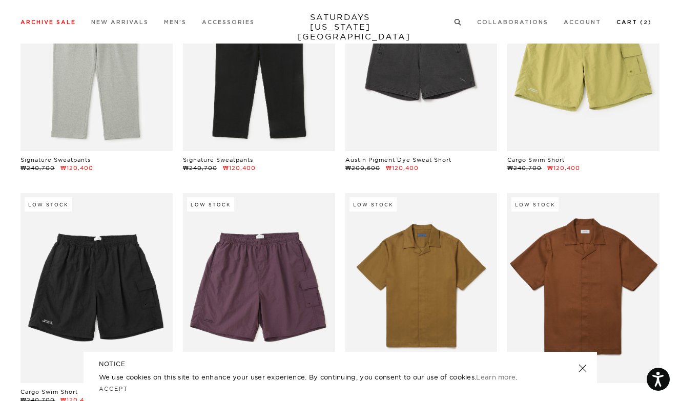
click at [638, 20] on link "Cart ( 2 )" at bounding box center [633, 22] width 35 height 6
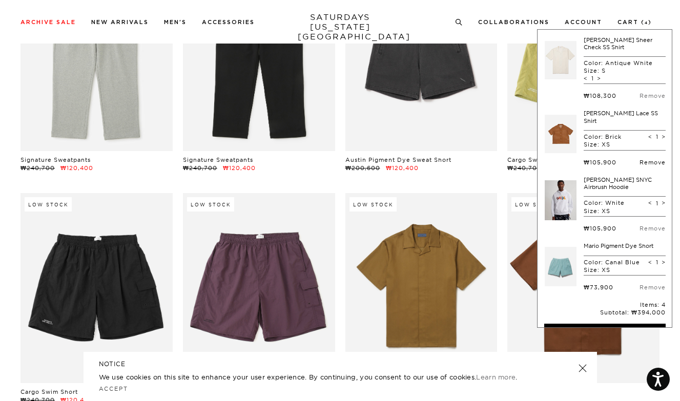
click at [646, 159] on link "Remove" at bounding box center [652, 162] width 26 height 7
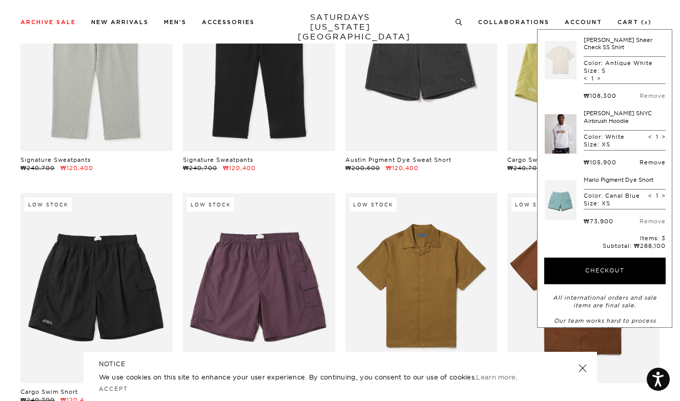
click at [646, 161] on link "Remove" at bounding box center [652, 162] width 26 height 7
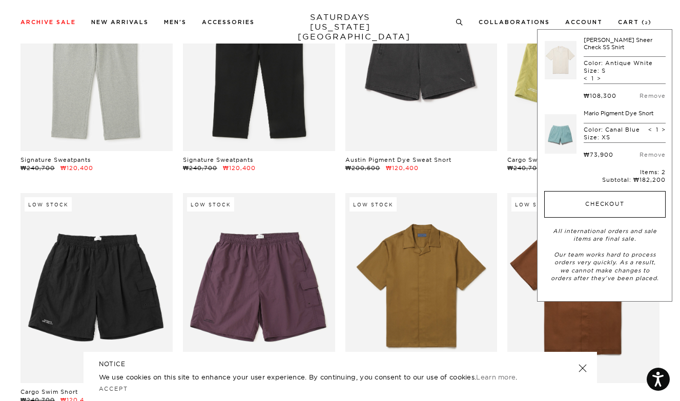
click at [609, 196] on button "Checkout" at bounding box center [604, 204] width 121 height 27
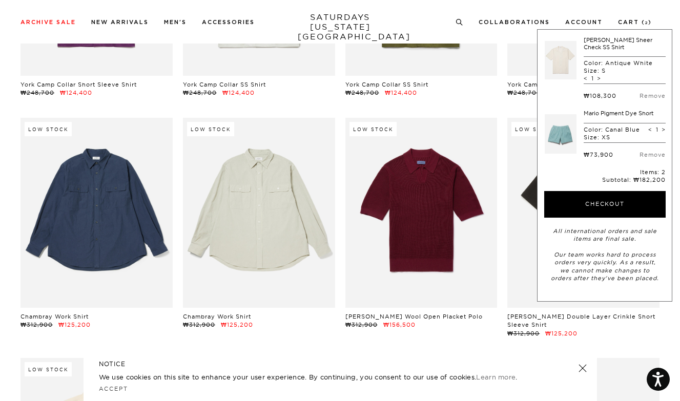
scroll to position [10590, 0]
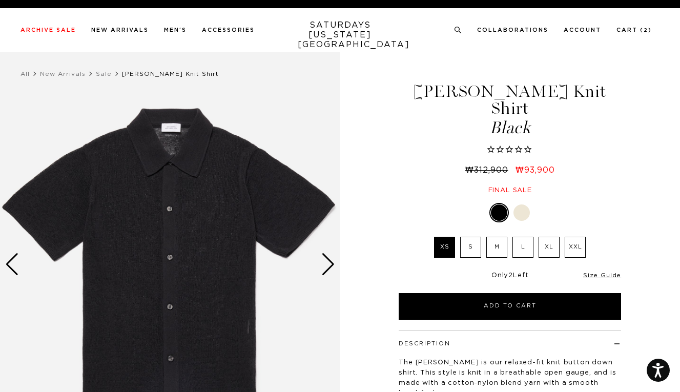
click at [464, 237] on label "S" at bounding box center [470, 247] width 21 height 21
click at [0, 0] on input "S" at bounding box center [0, 0] width 0 height 0
click at [510, 237] on li "L" at bounding box center [523, 247] width 26 height 21
click at [498, 237] on label "M" at bounding box center [496, 247] width 21 height 21
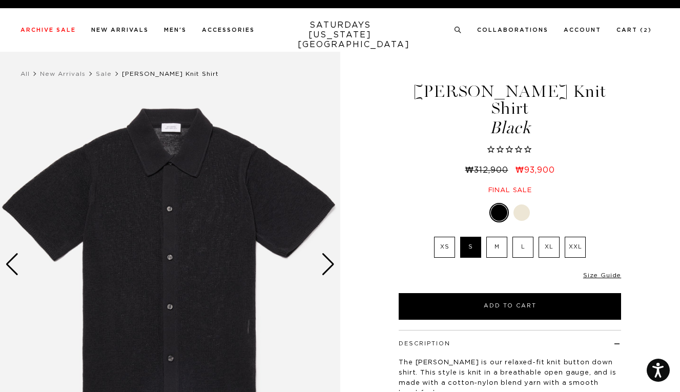
click at [0, 0] on input "M" at bounding box center [0, 0] width 0 height 0
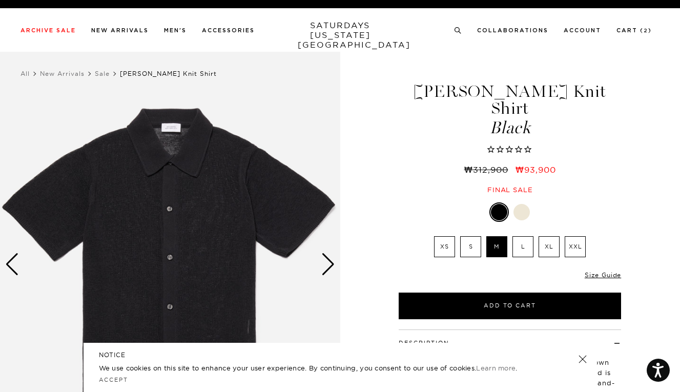
click at [322, 264] on div "Next slide" at bounding box center [328, 264] width 14 height 23
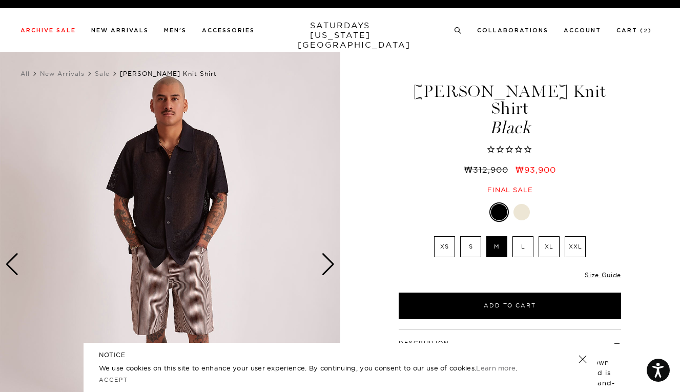
click at [322, 264] on div "Next slide" at bounding box center [328, 264] width 14 height 23
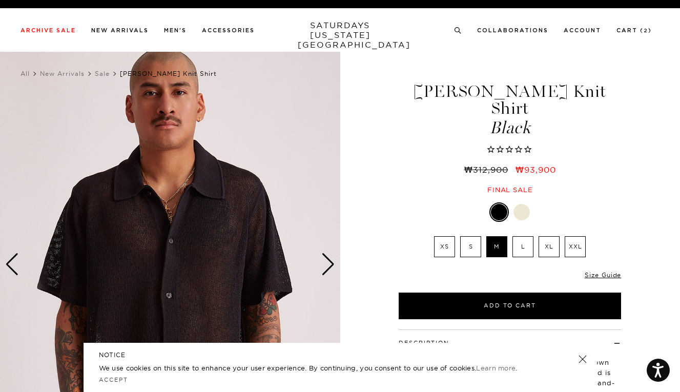
click at [322, 264] on div "Next slide" at bounding box center [328, 264] width 14 height 23
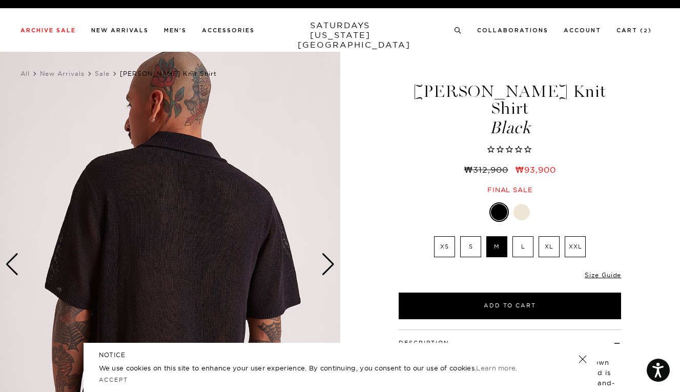
click at [322, 264] on div "Next slide" at bounding box center [328, 264] width 14 height 23
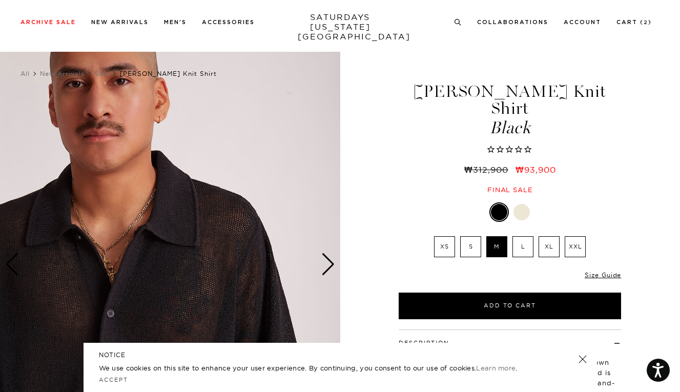
scroll to position [243, 0]
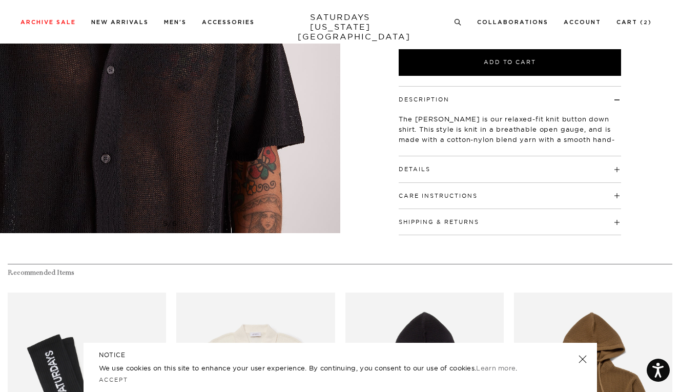
click at [412, 166] on button "Details" at bounding box center [414, 169] width 32 height 6
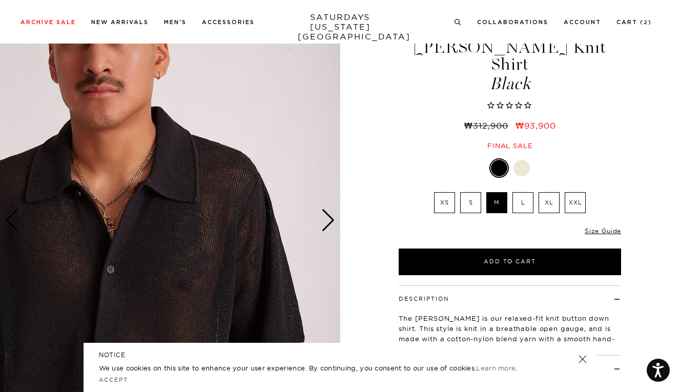
scroll to position [31, 0]
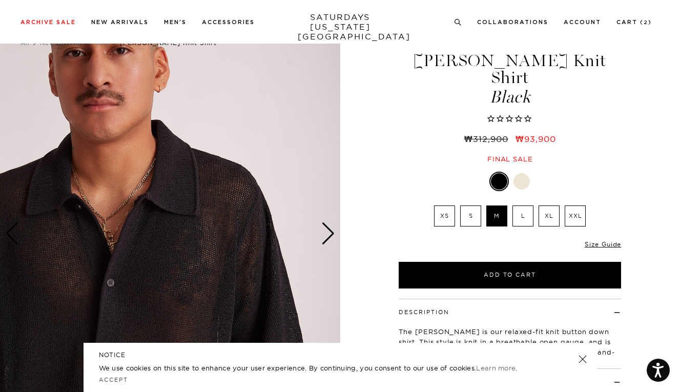
click at [471, 205] on label "S" at bounding box center [470, 215] width 21 height 21
click at [0, 0] on input "S" at bounding box center [0, 0] width 0 height 0
click at [447, 205] on label "XS" at bounding box center [444, 215] width 21 height 21
click at [0, 0] on input "XS" at bounding box center [0, 0] width 0 height 0
click at [473, 205] on label "S" at bounding box center [470, 215] width 21 height 21
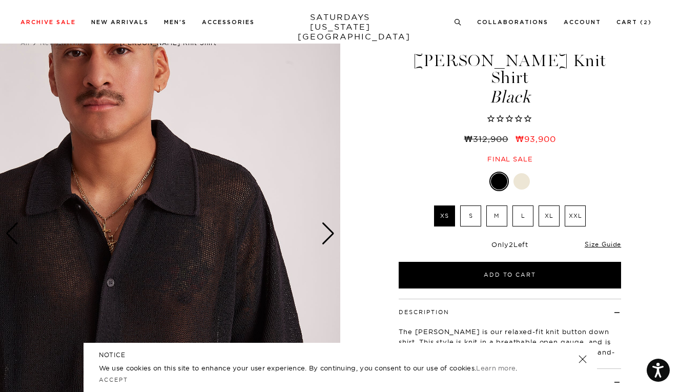
click at [0, 0] on input "S" at bounding box center [0, 0] width 0 height 0
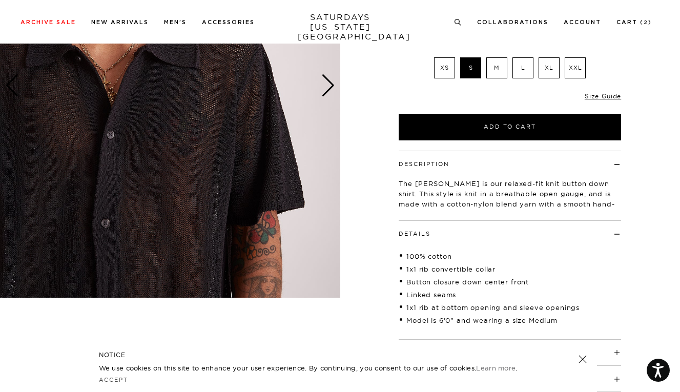
scroll to position [82, 0]
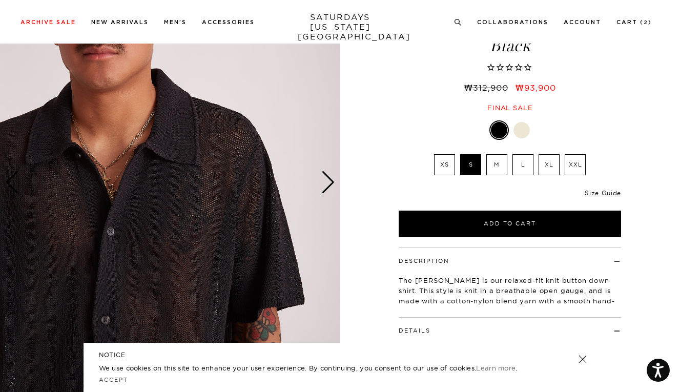
click at [319, 186] on img at bounding box center [170, 182] width 340 height 425
click at [325, 186] on div "Next slide" at bounding box center [328, 182] width 14 height 23
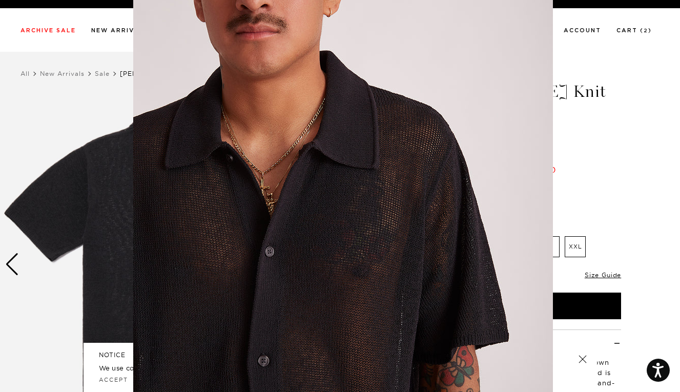
scroll to position [71, 0]
click at [659, 222] on figure at bounding box center [340, 196] width 680 height 392
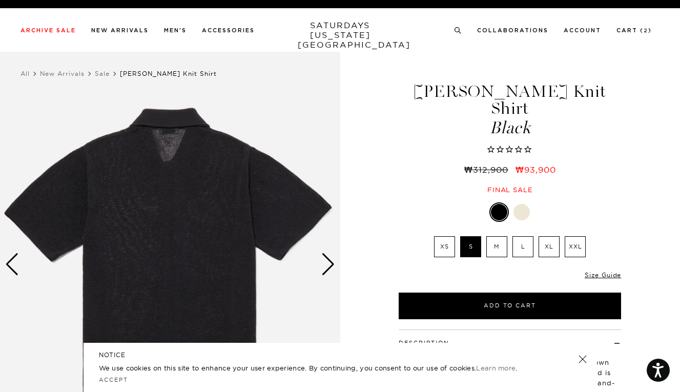
scroll to position [0, 0]
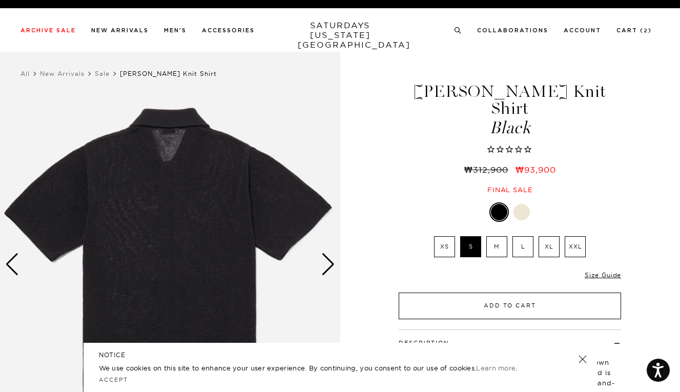
click at [475, 292] on button "Add to Cart" at bounding box center [509, 305] width 222 height 27
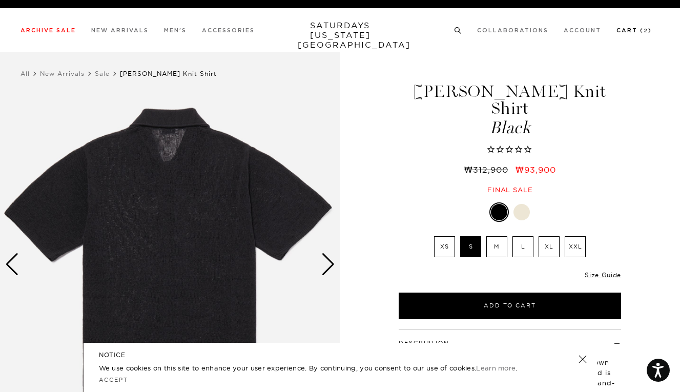
click at [621, 31] on link "Cart ( 2 )" at bounding box center [633, 31] width 35 height 6
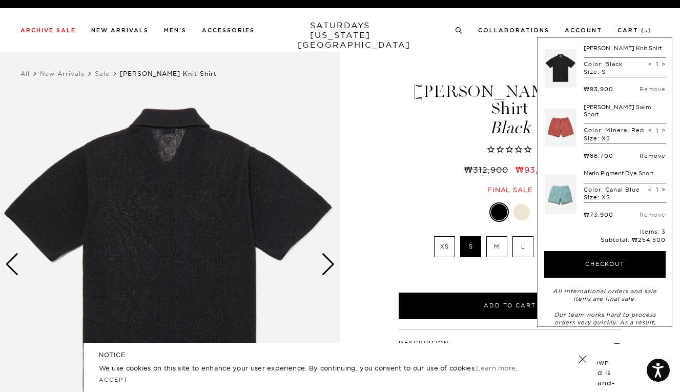
click at [648, 159] on link "Remove" at bounding box center [652, 155] width 26 height 7
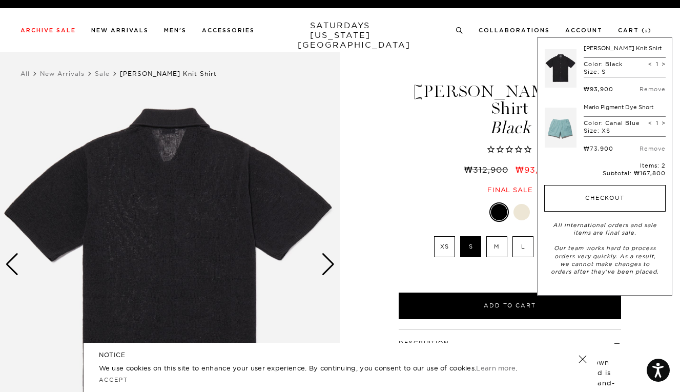
click at [588, 196] on button "Checkout" at bounding box center [604, 198] width 121 height 27
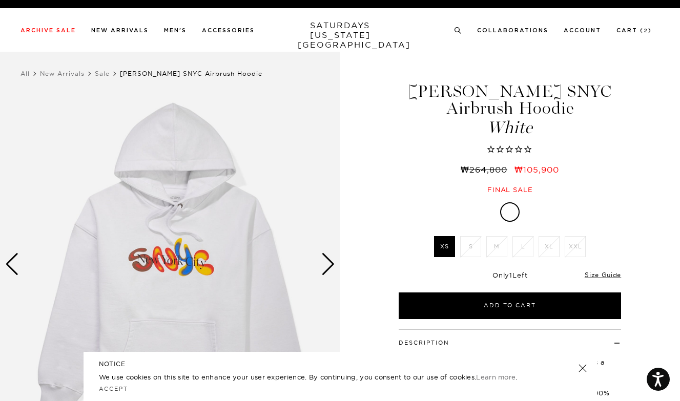
scroll to position [115, 0]
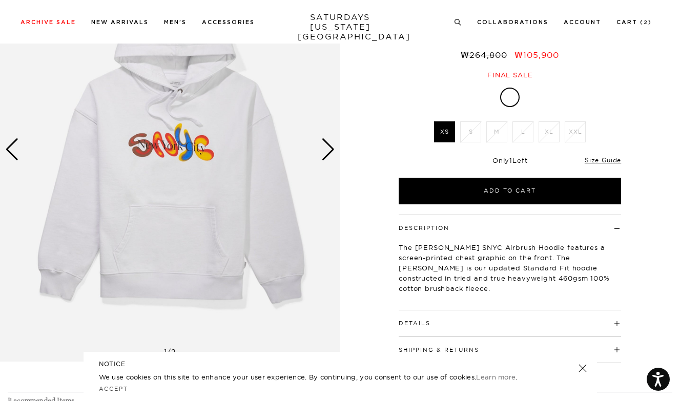
click at [327, 164] on img at bounding box center [170, 149] width 340 height 425
click at [328, 153] on div "Next slide" at bounding box center [328, 149] width 14 height 23
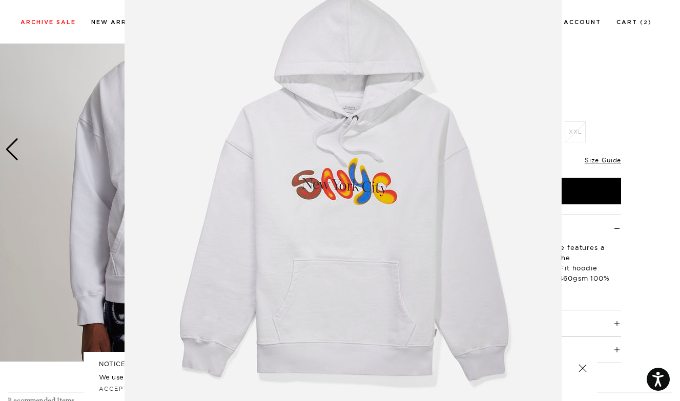
scroll to position [74, 0]
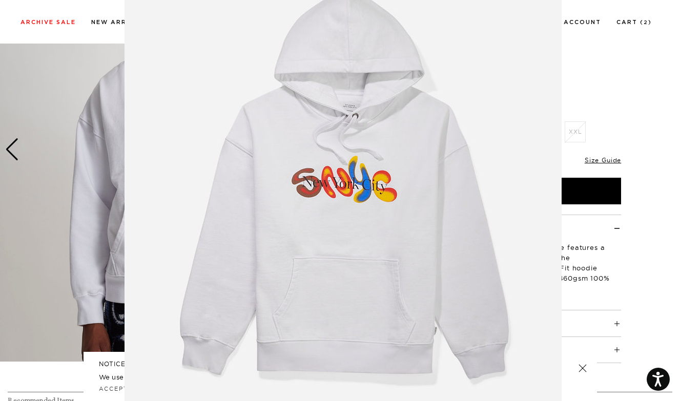
click at [624, 268] on figure at bounding box center [340, 200] width 680 height 401
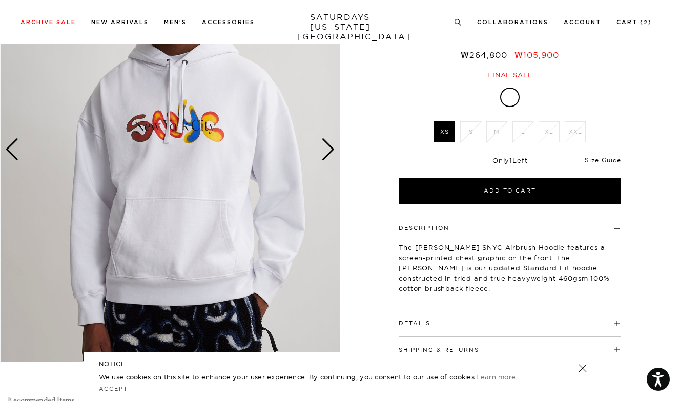
click at [330, 151] on div "Next slide" at bounding box center [328, 149] width 14 height 23
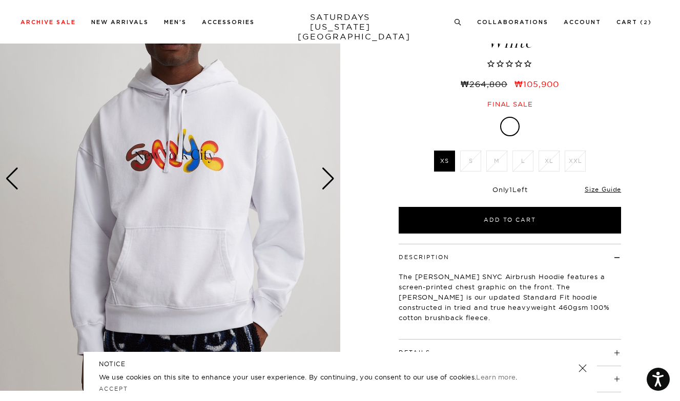
scroll to position [87, 0]
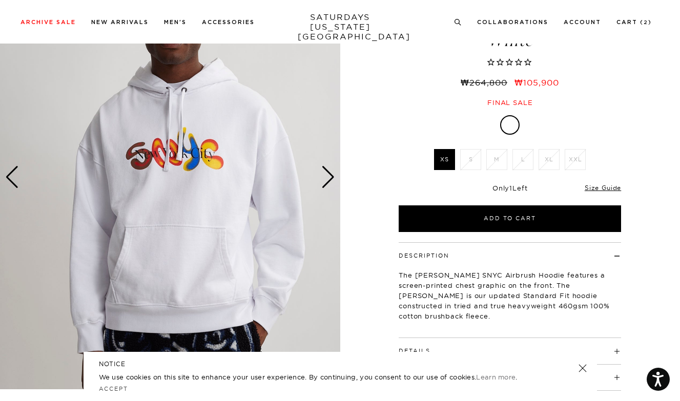
click at [326, 176] on div "Next slide" at bounding box center [328, 177] width 14 height 23
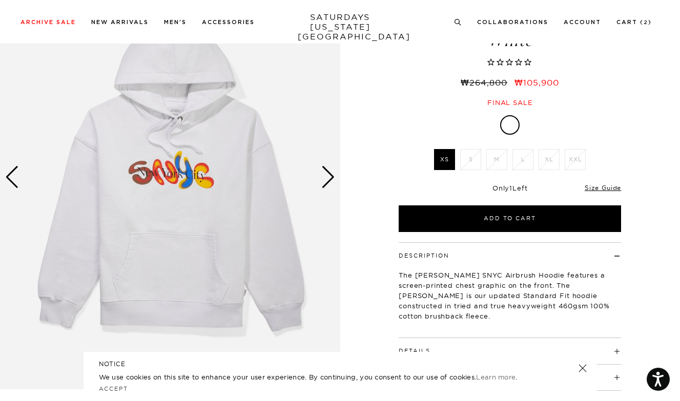
click at [326, 176] on div "Next slide" at bounding box center [328, 177] width 14 height 23
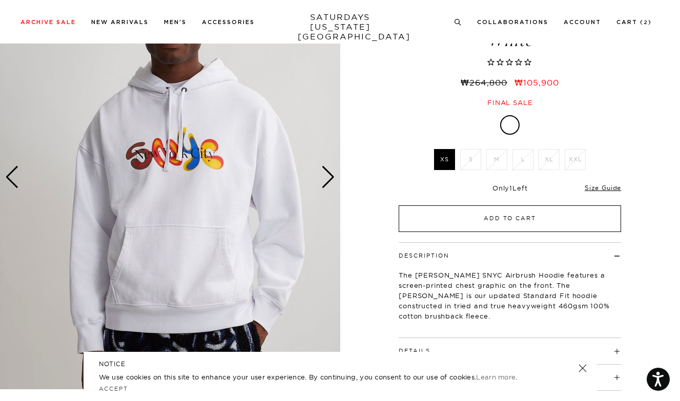
click at [492, 220] on button "Add to Cart" at bounding box center [509, 218] width 222 height 27
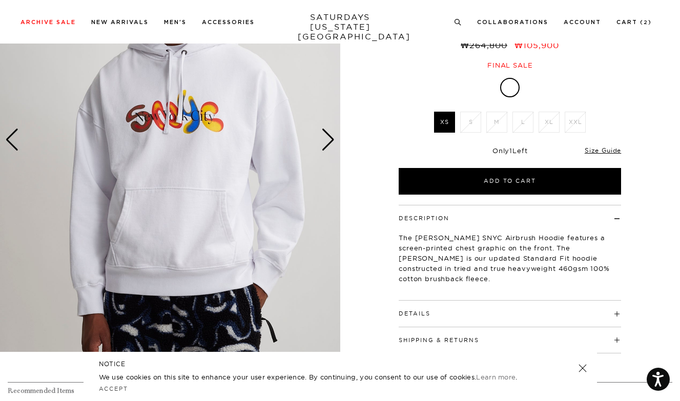
scroll to position [125, 0]
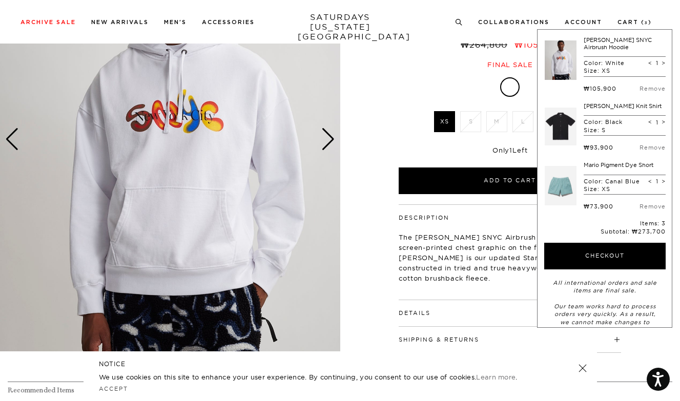
click at [413, 232] on p "The [PERSON_NAME] SNYC Airbrush Hoodie features a screen-printed chest graphic …" at bounding box center [509, 257] width 222 height 51
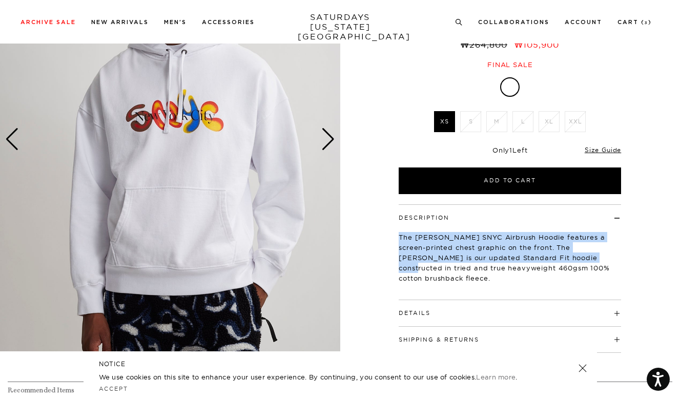
drag, startPoint x: 396, startPoint y: 214, endPoint x: 577, endPoint y: 256, distance: 186.0
click at [577, 256] on div "Description The [PERSON_NAME] SNYC Airbrush Hoodie features a screen-printed ch…" at bounding box center [510, 278] width 256 height 149
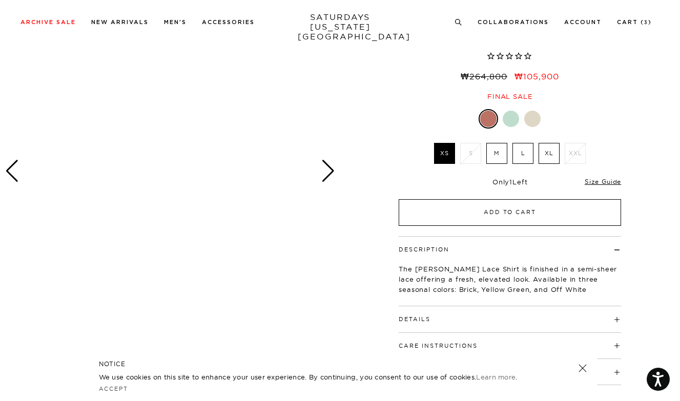
scroll to position [117, 0]
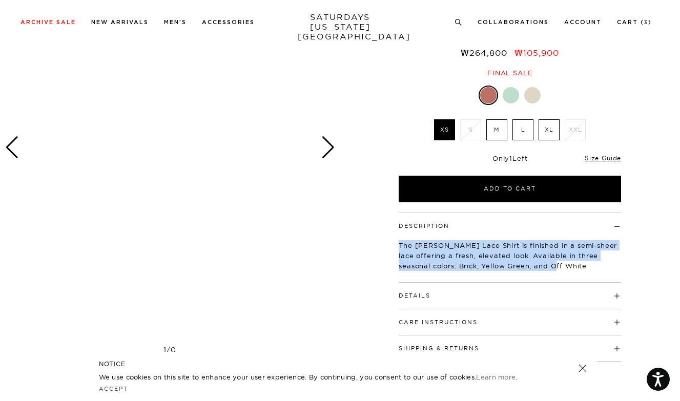
drag, startPoint x: 394, startPoint y: 203, endPoint x: 611, endPoint y: 263, distance: 225.2
click at [611, 263] on div "Description The Canty Lace Shirt is finished in a semi-sheer lace offering a fr…" at bounding box center [510, 287] width 256 height 149
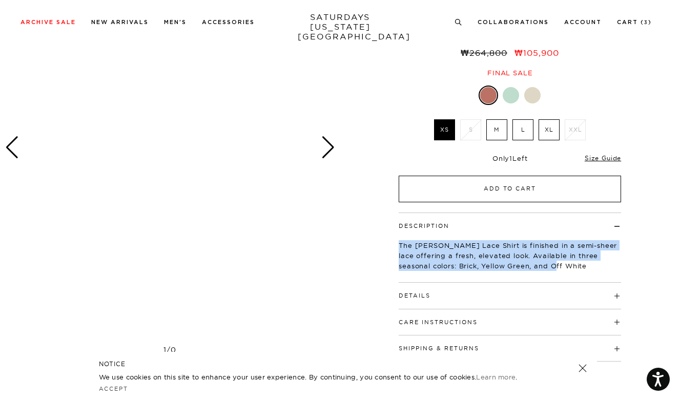
click at [426, 176] on button "Add to Cart" at bounding box center [509, 189] width 222 height 27
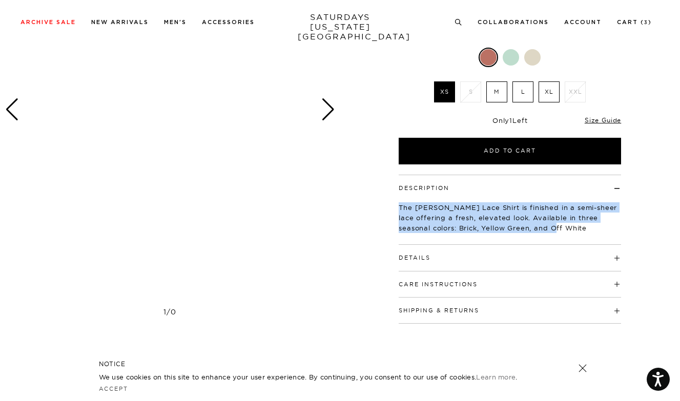
scroll to position [155, 0]
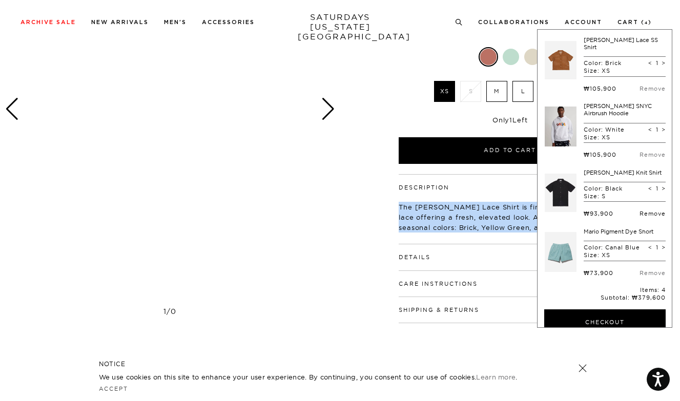
click at [647, 210] on link "Remove" at bounding box center [652, 213] width 26 height 7
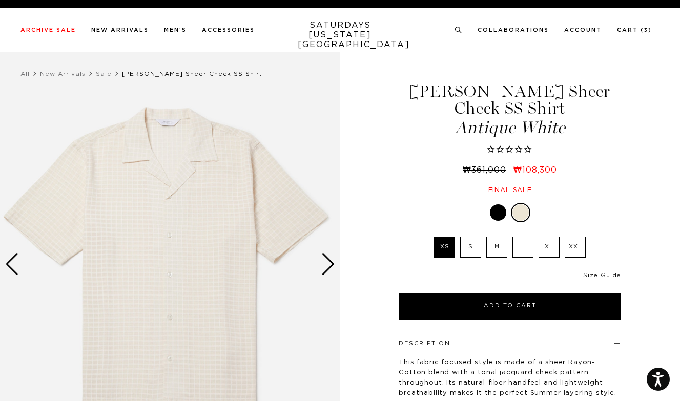
click at [475, 237] on label "S" at bounding box center [470, 247] width 21 height 21
click at [0, 0] on input "S" at bounding box center [0, 0] width 0 height 0
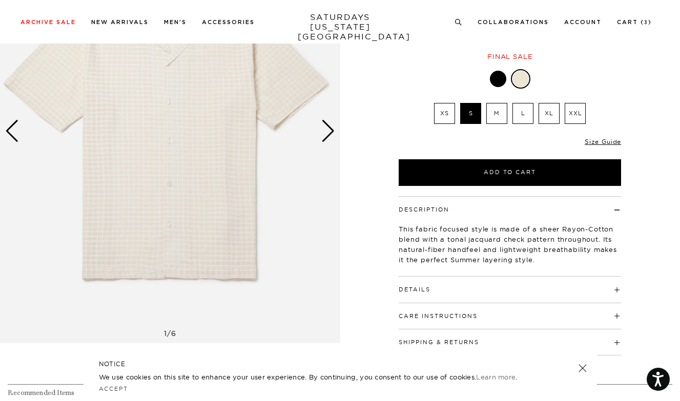
scroll to position [57, 0]
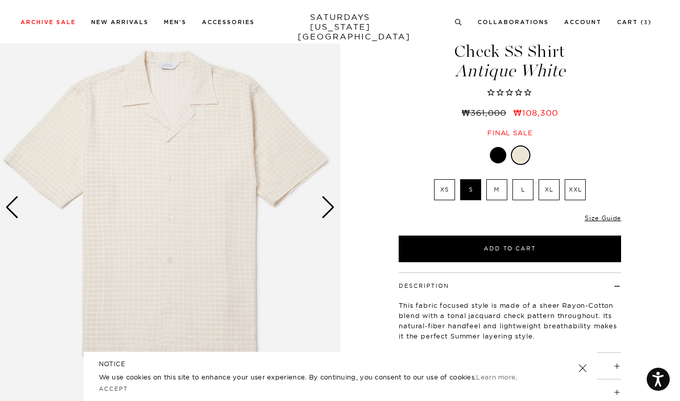
click at [326, 217] on div "Next slide" at bounding box center [328, 207] width 14 height 23
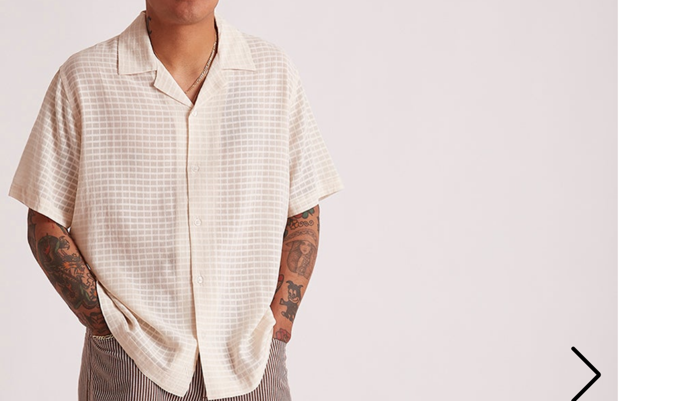
scroll to position [23, 0]
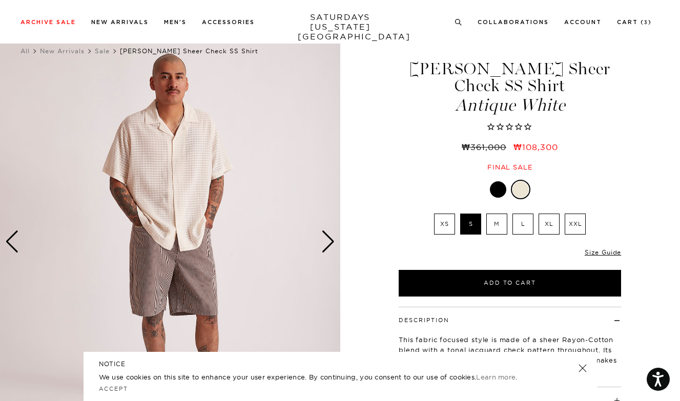
click at [332, 241] on div "Next slide" at bounding box center [328, 241] width 14 height 23
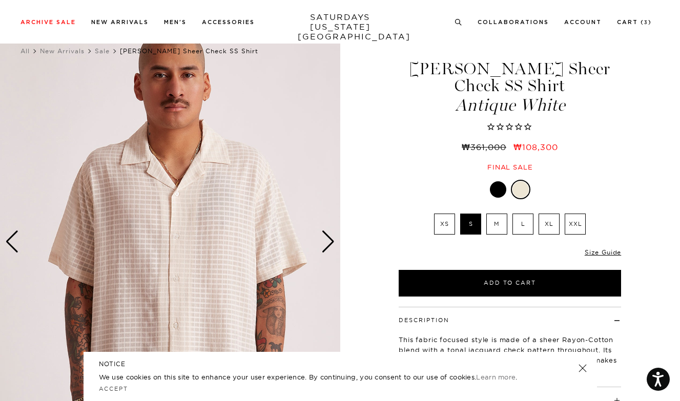
click at [332, 241] on div "Next slide" at bounding box center [328, 241] width 14 height 23
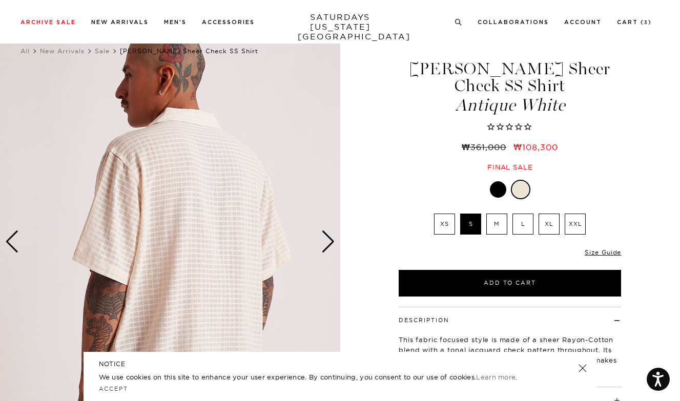
click at [332, 241] on div "Next slide" at bounding box center [328, 241] width 14 height 23
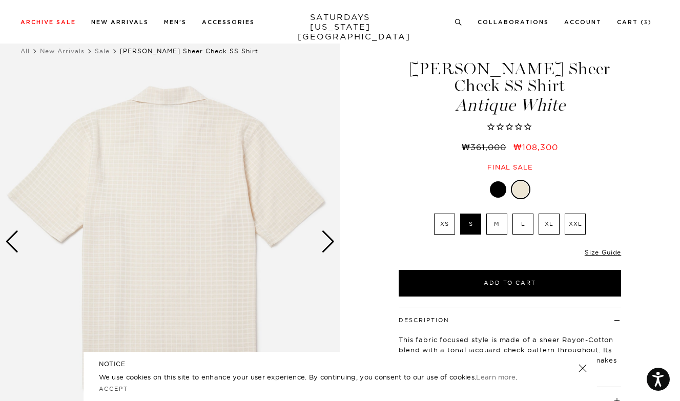
click at [332, 241] on div "Next slide" at bounding box center [328, 241] width 14 height 23
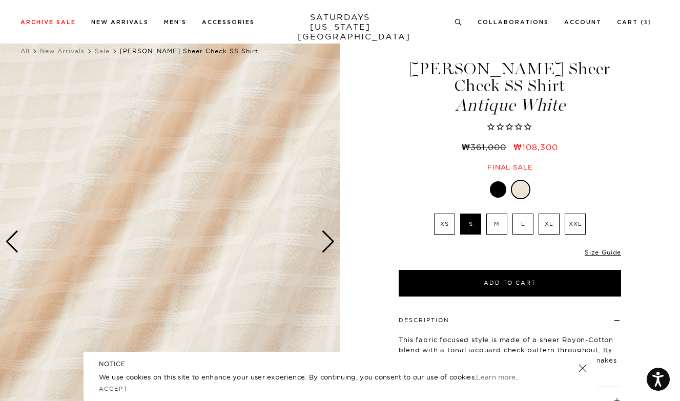
click at [329, 245] on div "Next slide" at bounding box center [328, 241] width 14 height 23
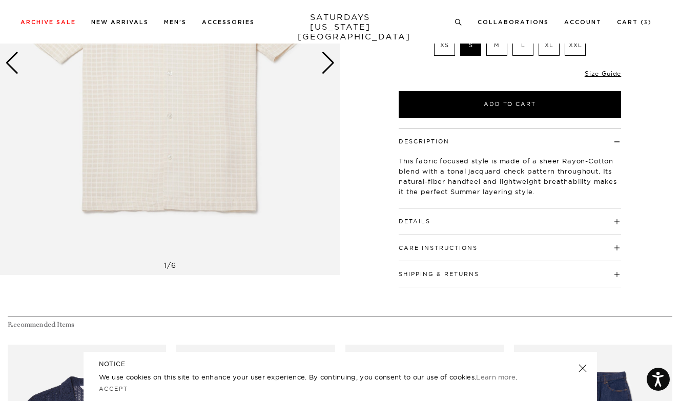
scroll to position [239, 0]
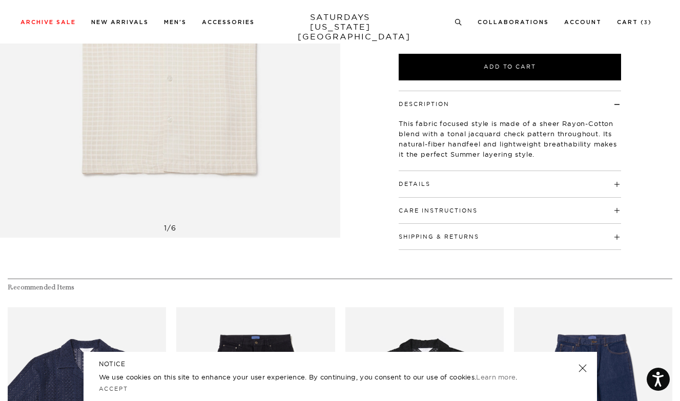
click at [436, 208] on button "Care Instructions" at bounding box center [437, 211] width 79 height 6
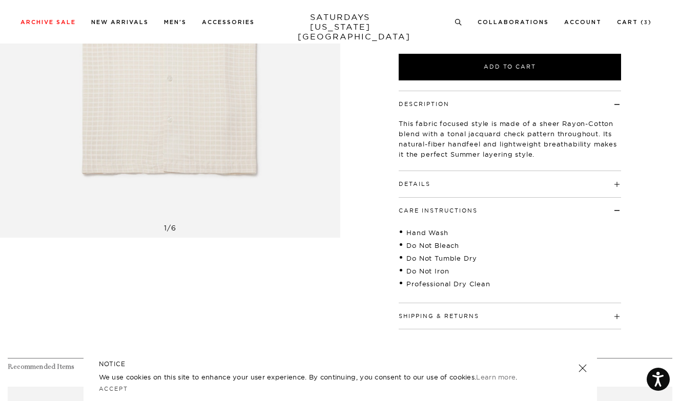
click at [423, 181] on button "Details" at bounding box center [414, 184] width 32 height 6
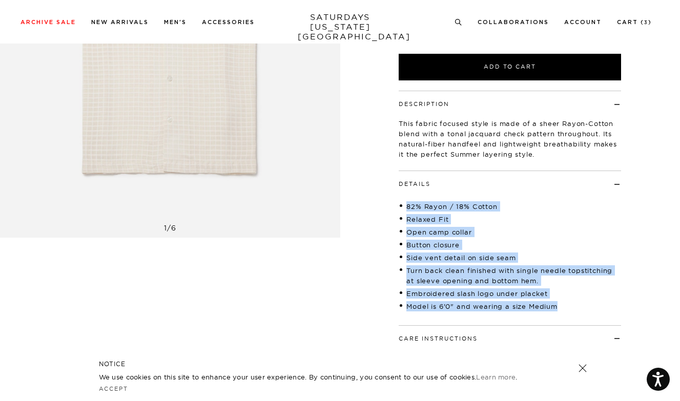
drag, startPoint x: 402, startPoint y: 185, endPoint x: 614, endPoint y: 296, distance: 239.4
click at [614, 296] on div "82% Rayon / 18% Cotton Relaxed Fit Open camp collar Button closure Side vent de…" at bounding box center [509, 252] width 222 height 128
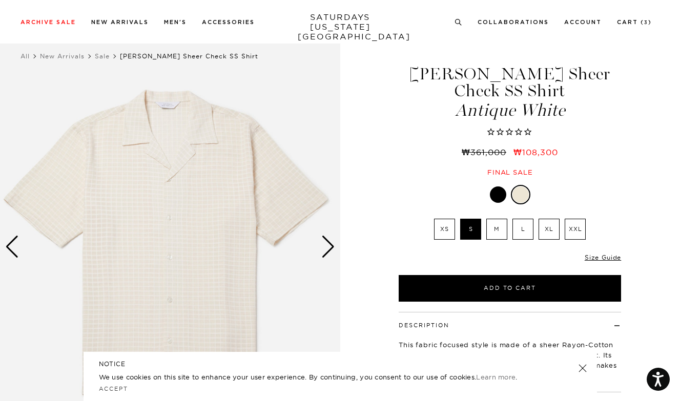
click at [317, 238] on img at bounding box center [170, 246] width 340 height 425
click at [328, 244] on div "Next slide" at bounding box center [328, 247] width 14 height 23
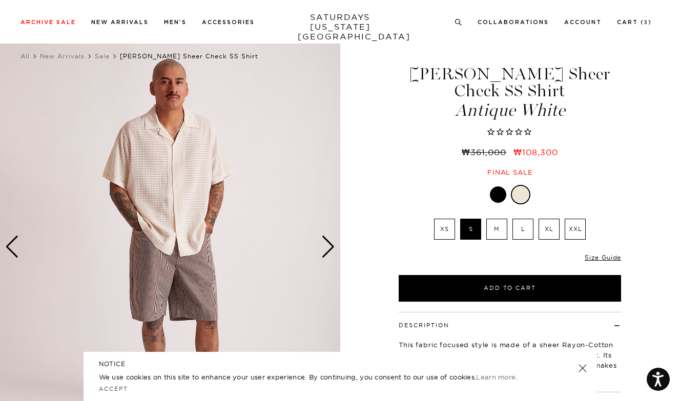
scroll to position [59, 0]
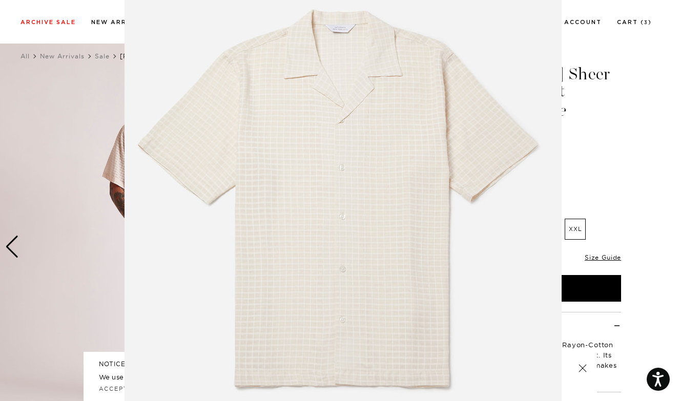
click at [328, 244] on img at bounding box center [342, 203] width 437 height 525
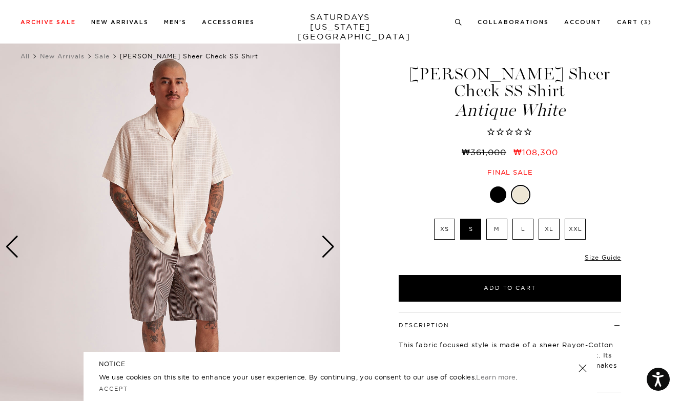
scroll to position [0, 0]
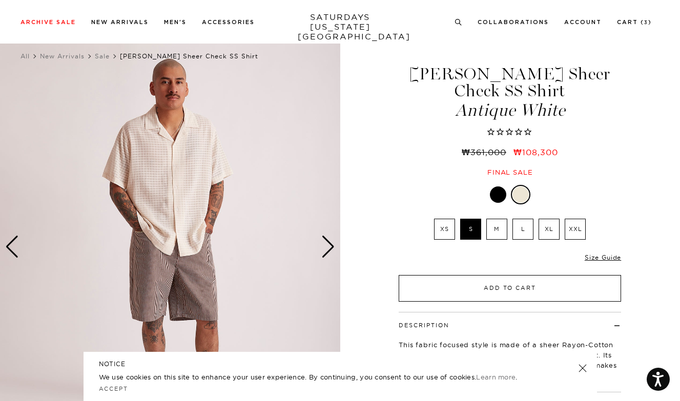
click at [482, 277] on button "Add to Cart" at bounding box center [509, 288] width 222 height 27
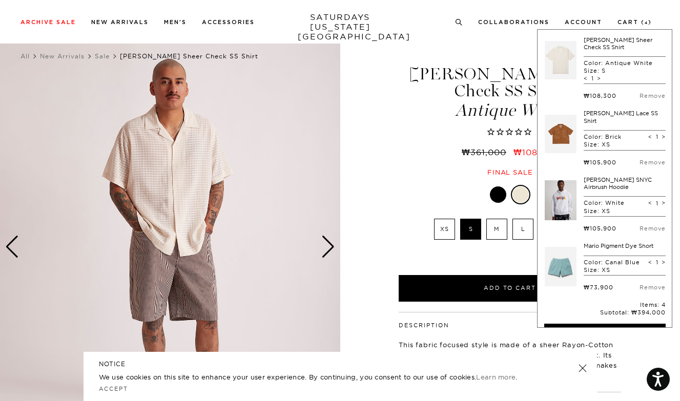
click at [404, 185] on div at bounding box center [509, 194] width 222 height 19
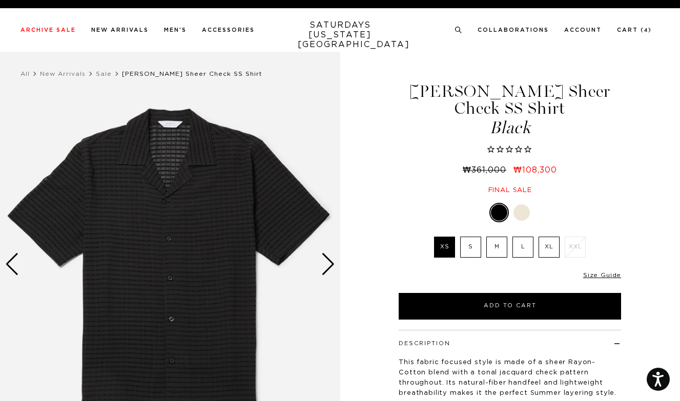
click at [326, 260] on div "Next slide" at bounding box center [328, 264] width 14 height 23
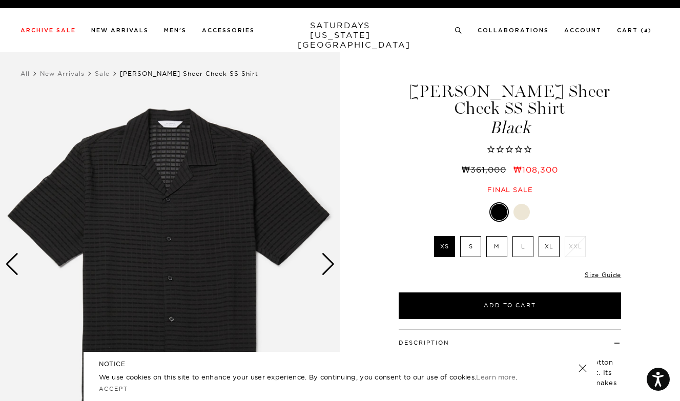
click at [326, 260] on div "Next slide" at bounding box center [328, 264] width 14 height 23
click at [467, 236] on label "S" at bounding box center [470, 246] width 21 height 21
click at [0, 0] on input "S" at bounding box center [0, 0] width 0 height 0
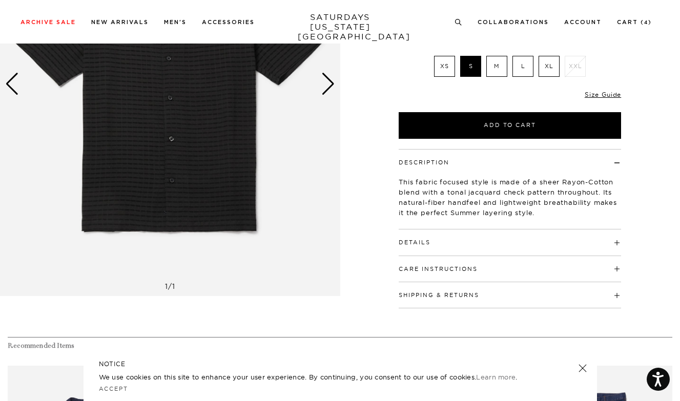
scroll to position [180, 0]
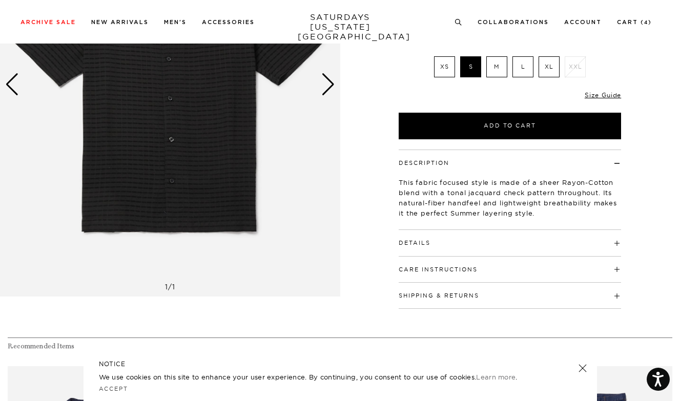
click at [439, 257] on h4 "Care Instructions" at bounding box center [509, 265] width 222 height 17
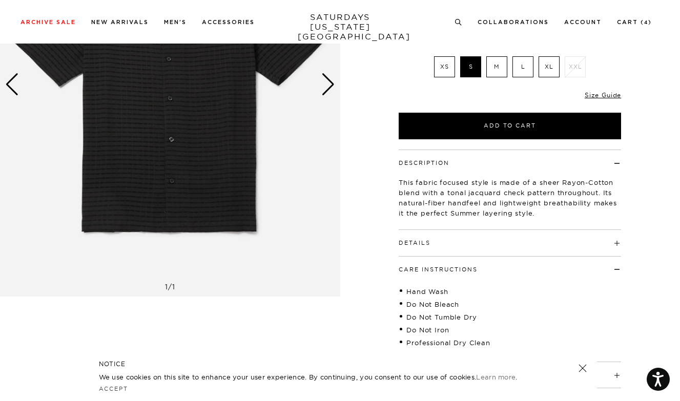
click at [426, 240] on button "Details" at bounding box center [414, 243] width 32 height 6
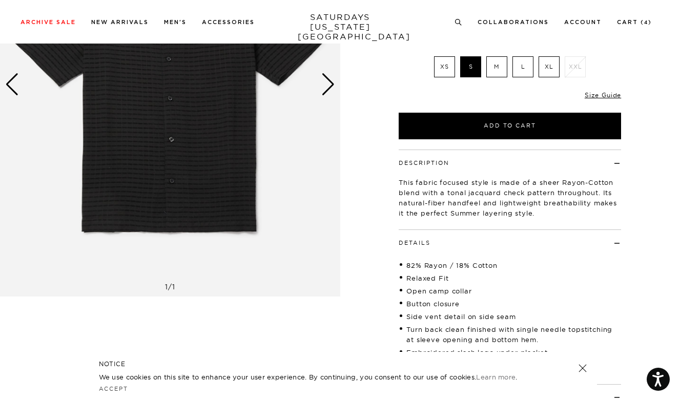
scroll to position [258, 0]
